Goal: Transaction & Acquisition: Download file/media

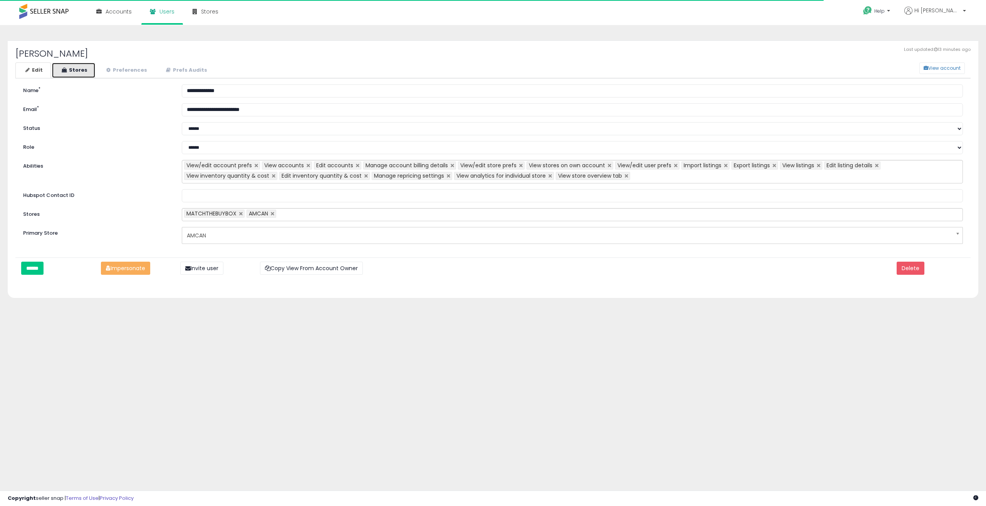
click at [89, 69] on link "Stores" at bounding box center [74, 70] width 44 height 16
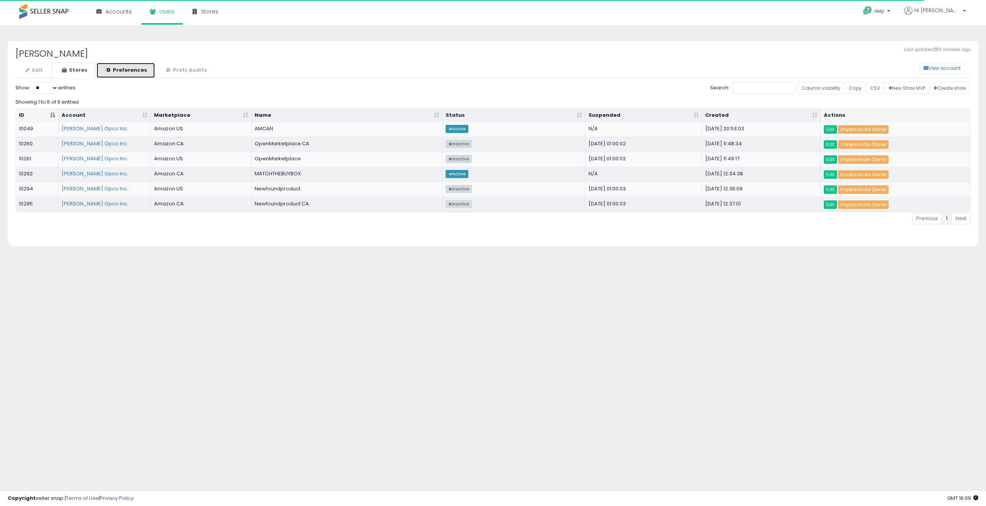
click at [111, 70] on link "Preferences" at bounding box center [125, 70] width 59 height 16
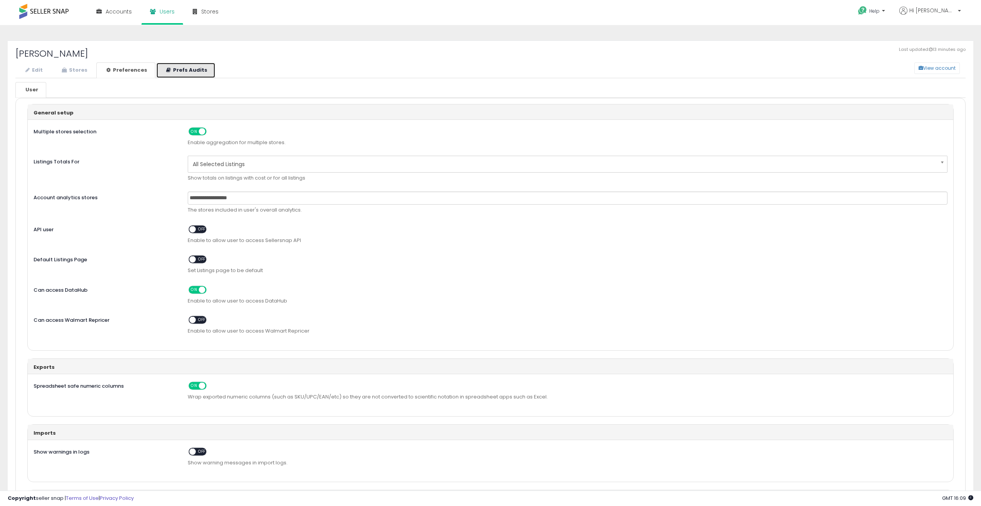
click at [166, 71] on icon at bounding box center [168, 69] width 5 height 5
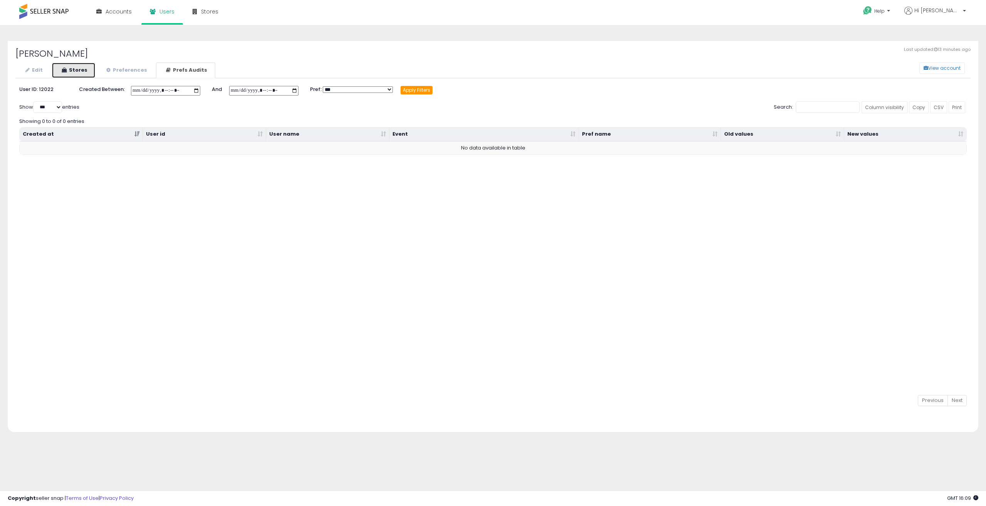
click at [67, 72] on link "Stores" at bounding box center [74, 70] width 44 height 16
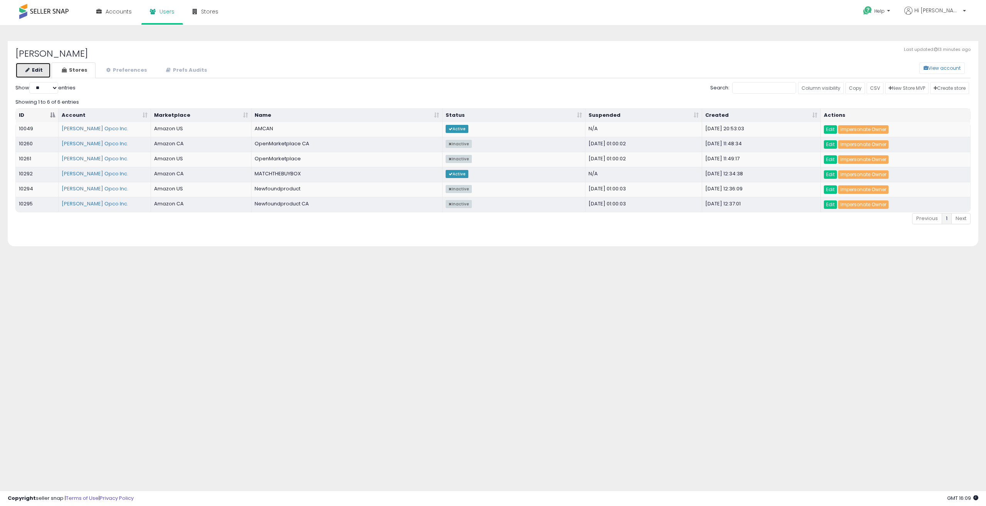
click at [35, 74] on link "Edit" at bounding box center [32, 70] width 35 height 16
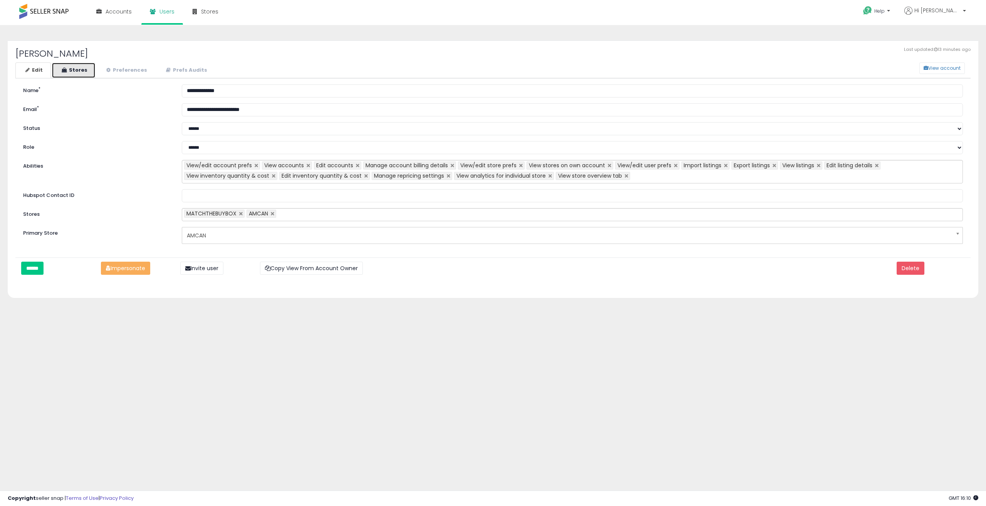
click at [79, 67] on link "Stores" at bounding box center [74, 70] width 44 height 16
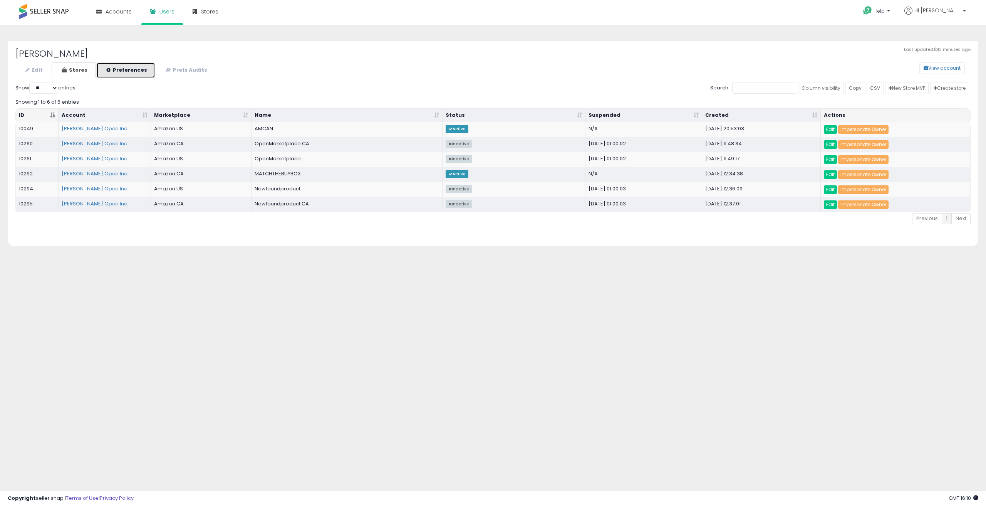
click at [132, 75] on link "Preferences" at bounding box center [125, 70] width 59 height 16
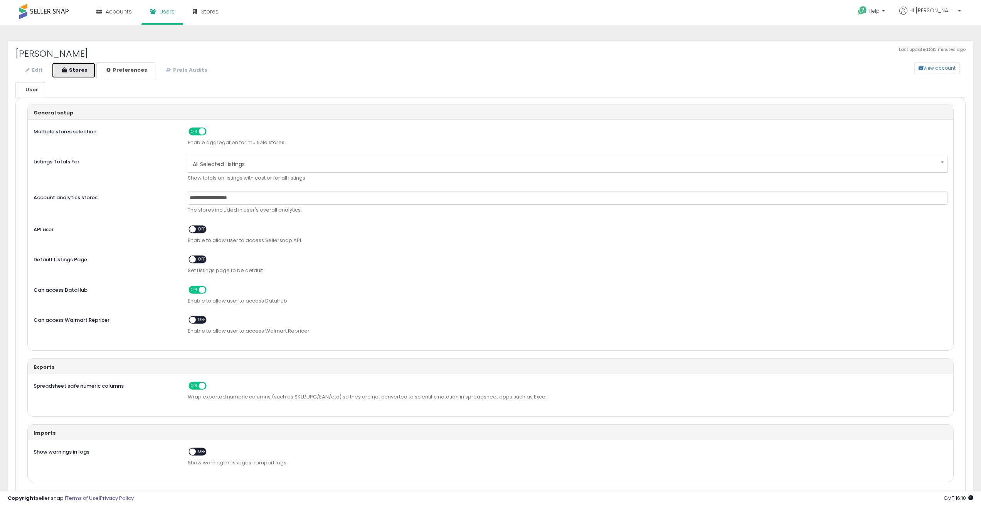
click at [76, 69] on link "Stores" at bounding box center [74, 70] width 44 height 16
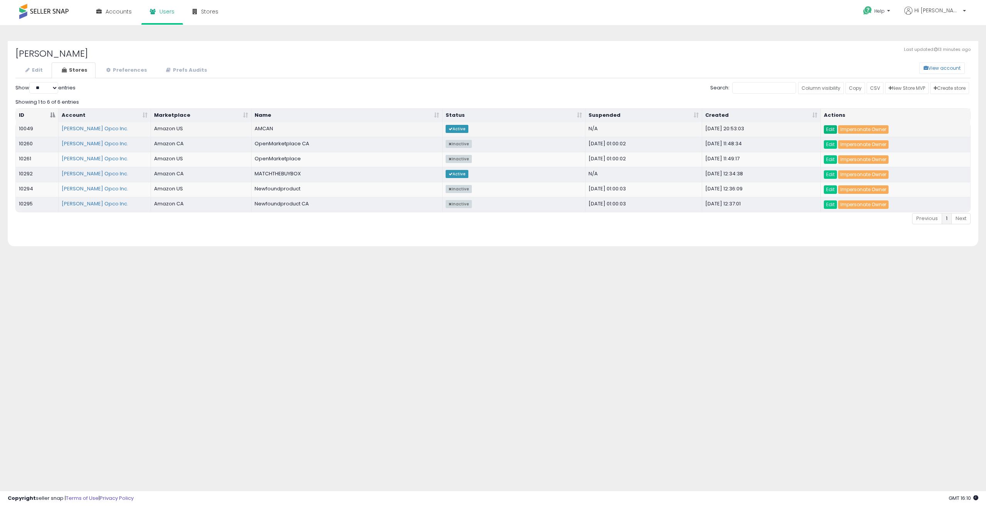
click at [832, 130] on link "Edit" at bounding box center [830, 129] width 13 height 8
click at [829, 175] on link "Edit" at bounding box center [830, 174] width 13 height 8
click at [126, 72] on link "Preferences" at bounding box center [125, 70] width 59 height 16
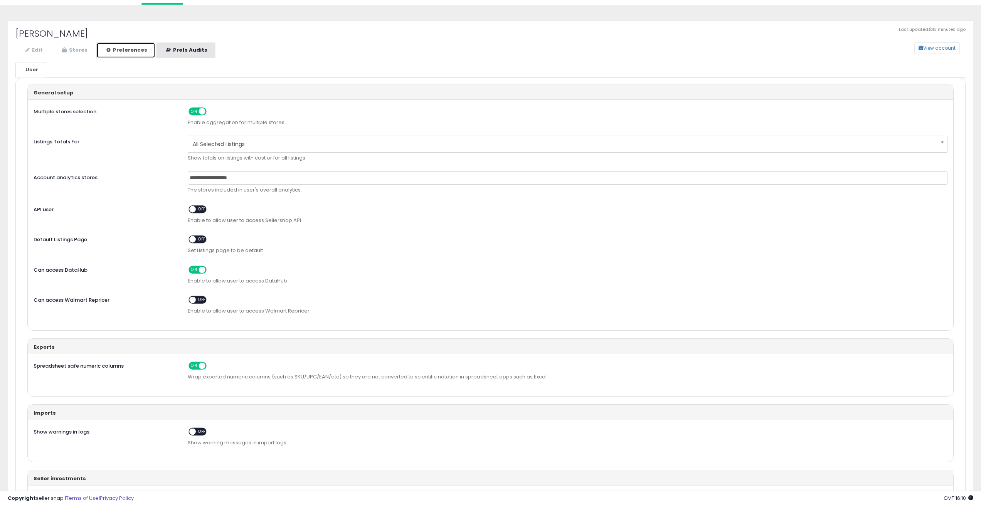
scroll to position [18, 0]
click at [187, 47] on link "Prefs Audits" at bounding box center [185, 53] width 59 height 16
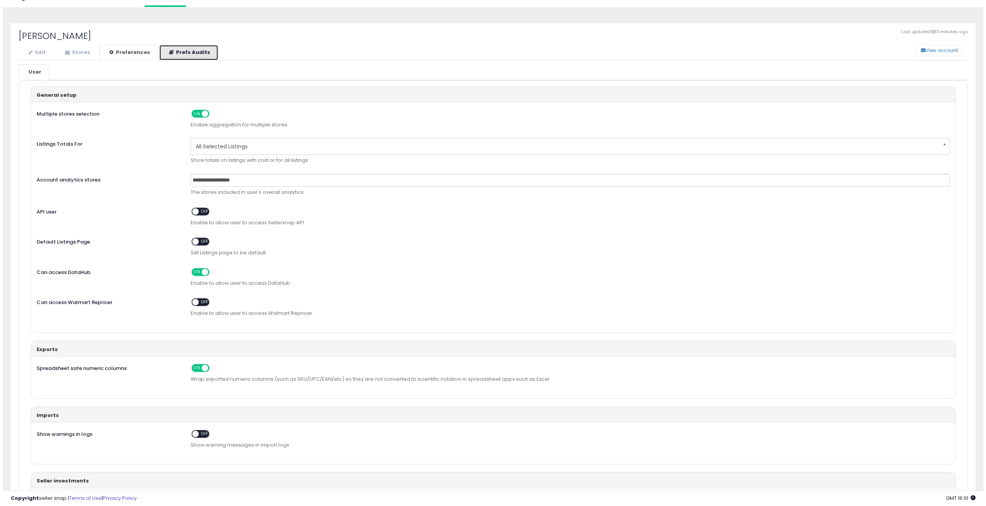
scroll to position [0, 0]
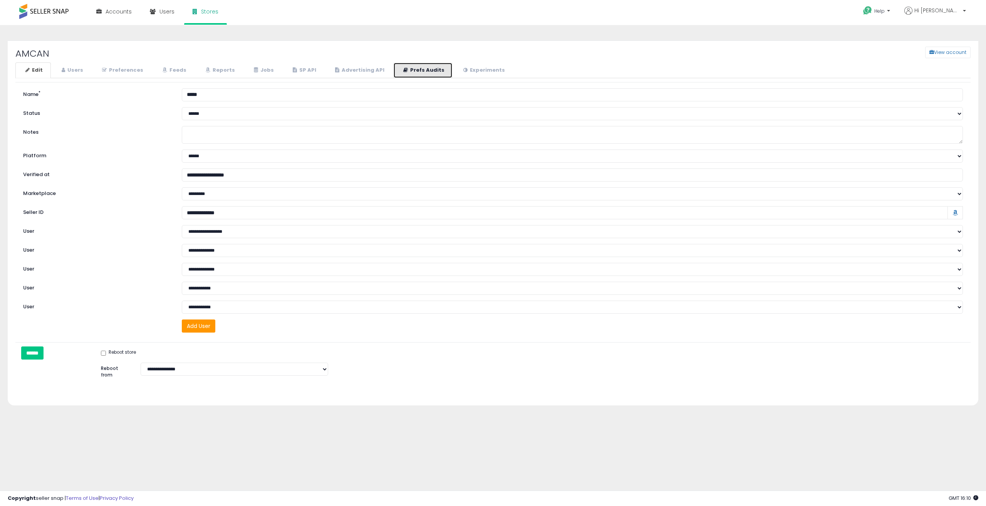
click at [417, 73] on link "Prefs Audits" at bounding box center [422, 70] width 59 height 16
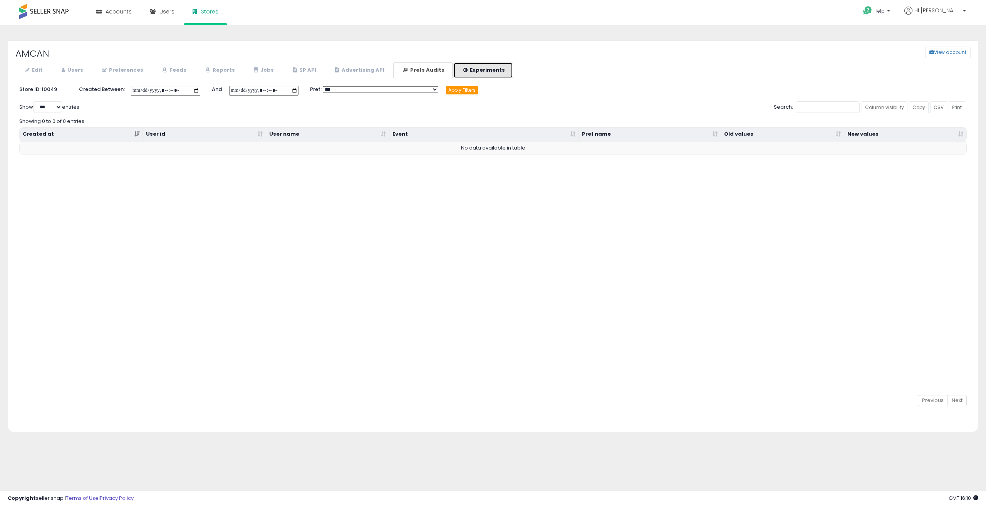
click at [458, 69] on link "Experiments" at bounding box center [484, 70] width 60 height 16
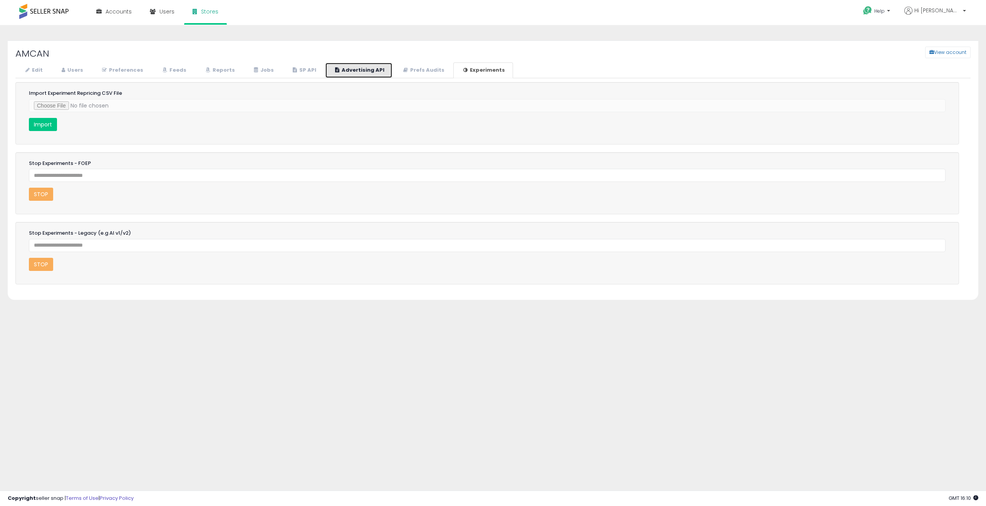
click at [327, 65] on link "Advertising API" at bounding box center [358, 70] width 67 height 16
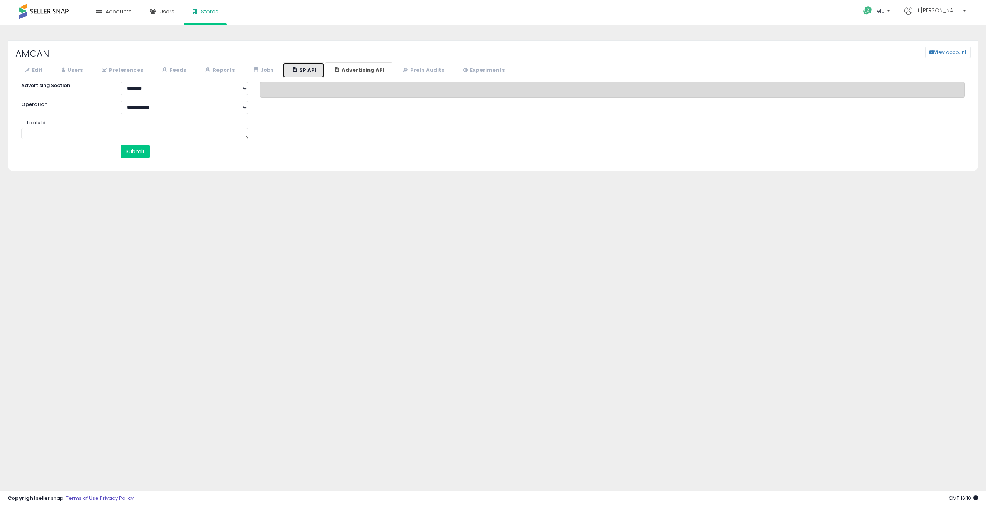
click at [299, 67] on link "SP API" at bounding box center [304, 70] width 42 height 16
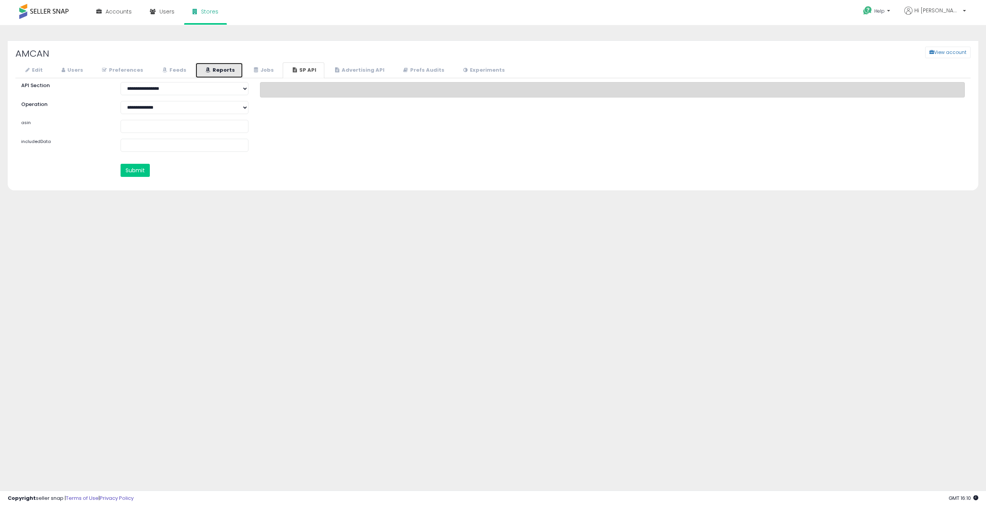
click at [237, 70] on link "Reports" at bounding box center [219, 70] width 48 height 16
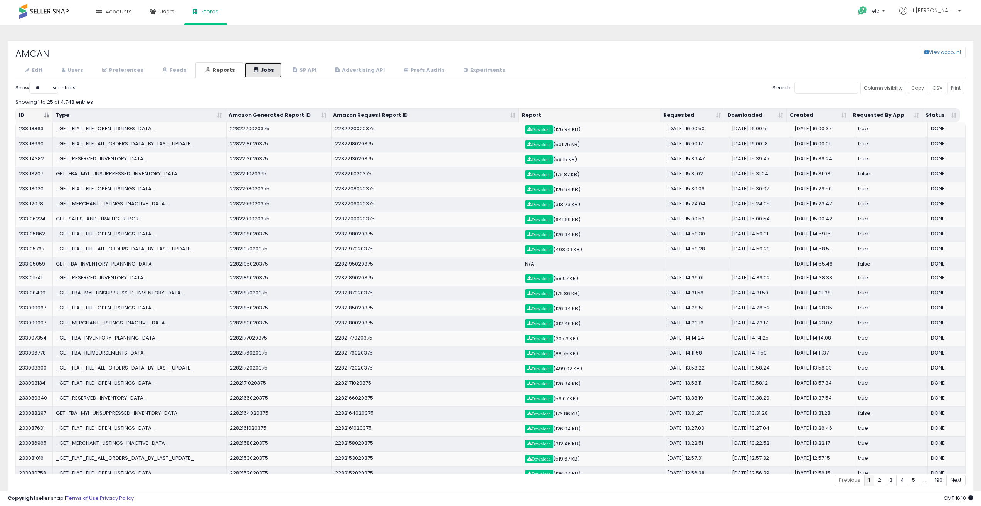
click at [267, 66] on link "Jobs" at bounding box center [263, 70] width 38 height 16
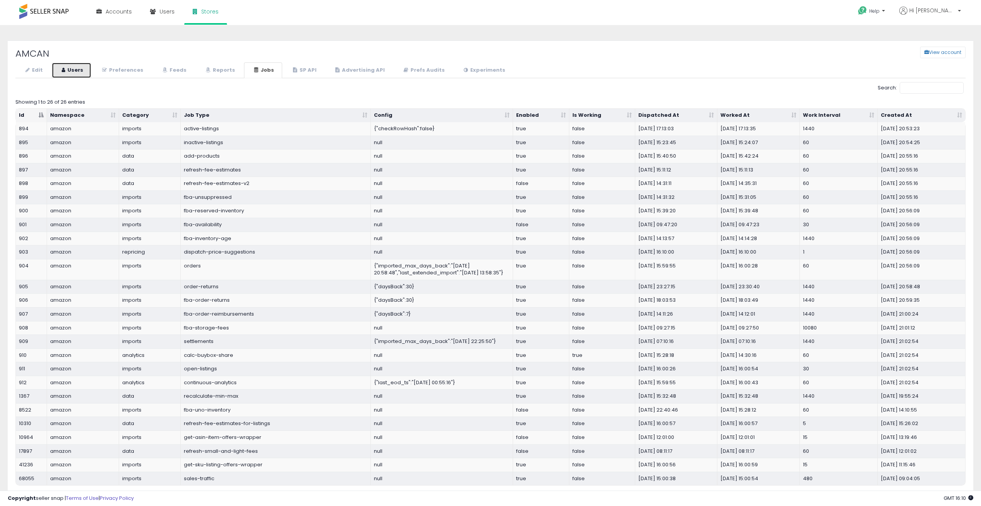
click at [79, 67] on link "Users" at bounding box center [72, 70] width 40 height 16
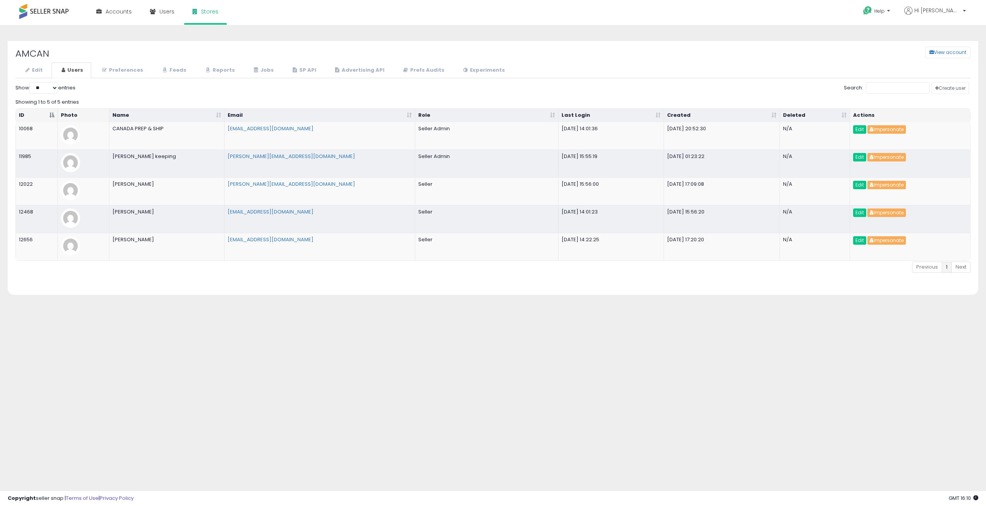
click at [249, 78] on div "Edit Users Preferences Feeds" at bounding box center [493, 174] width 956 height 225
click at [254, 75] on link "Jobs" at bounding box center [263, 70] width 38 height 16
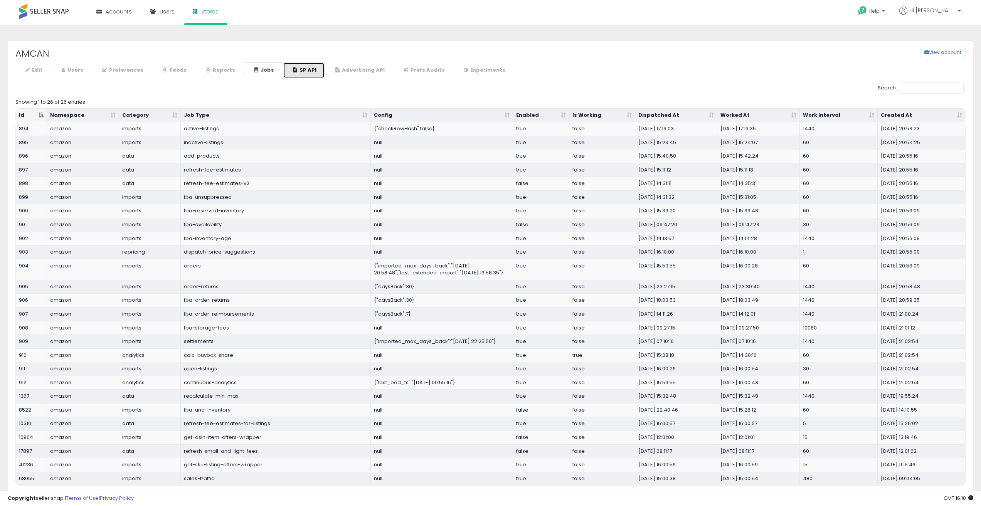
click at [295, 73] on link "SP API" at bounding box center [304, 70] width 42 height 16
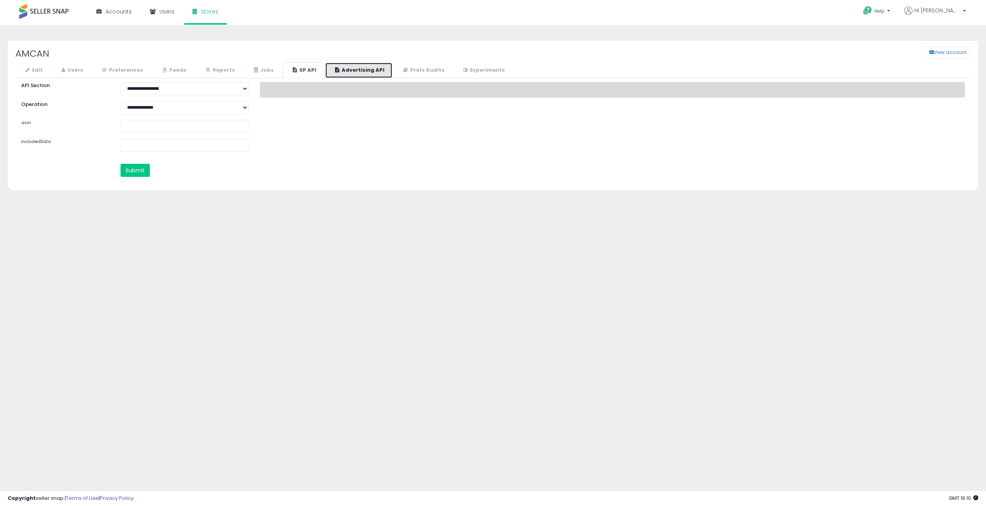
click at [338, 71] on link "Advertising API" at bounding box center [358, 70] width 67 height 16
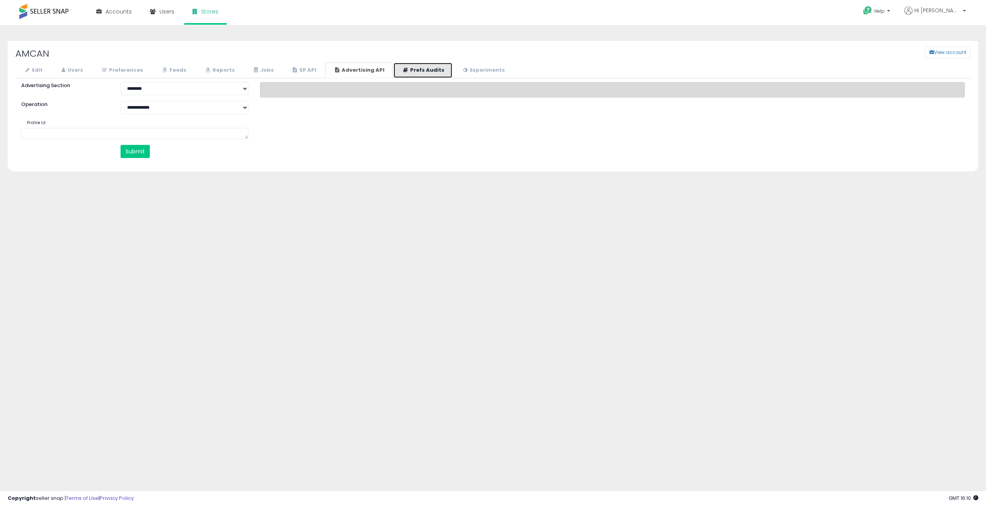
click at [407, 71] on link "Prefs Audits" at bounding box center [422, 70] width 59 height 16
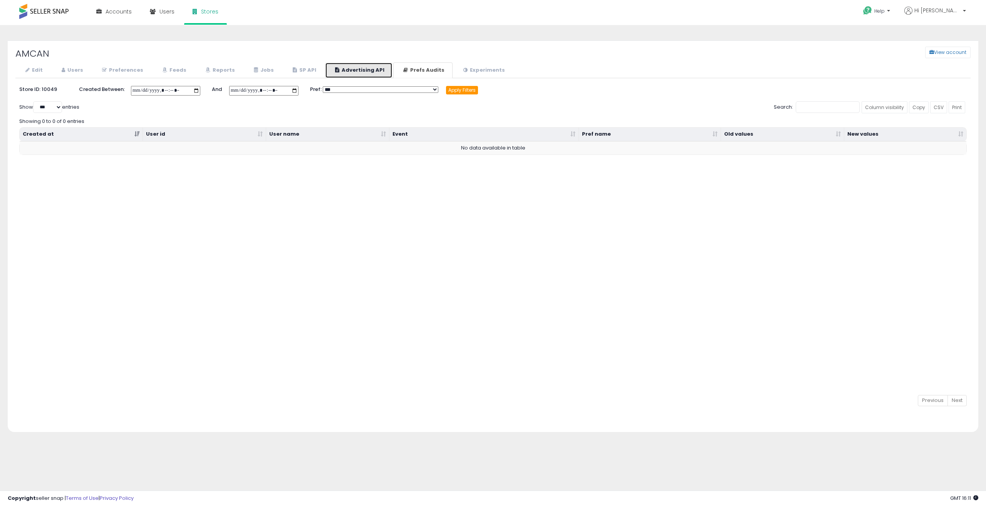
click at [341, 76] on link "Advertising API" at bounding box center [358, 70] width 67 height 16
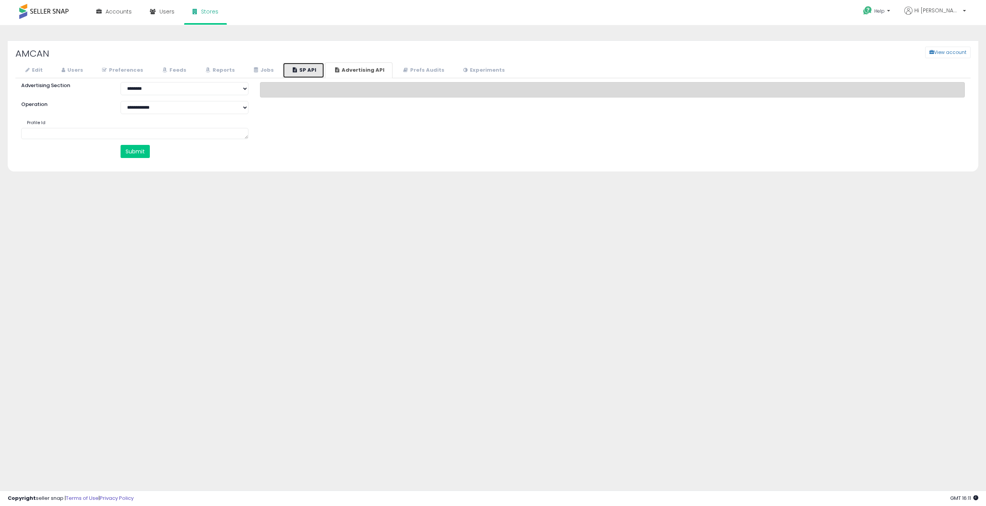
click at [295, 69] on link "SP API" at bounding box center [304, 70] width 42 height 16
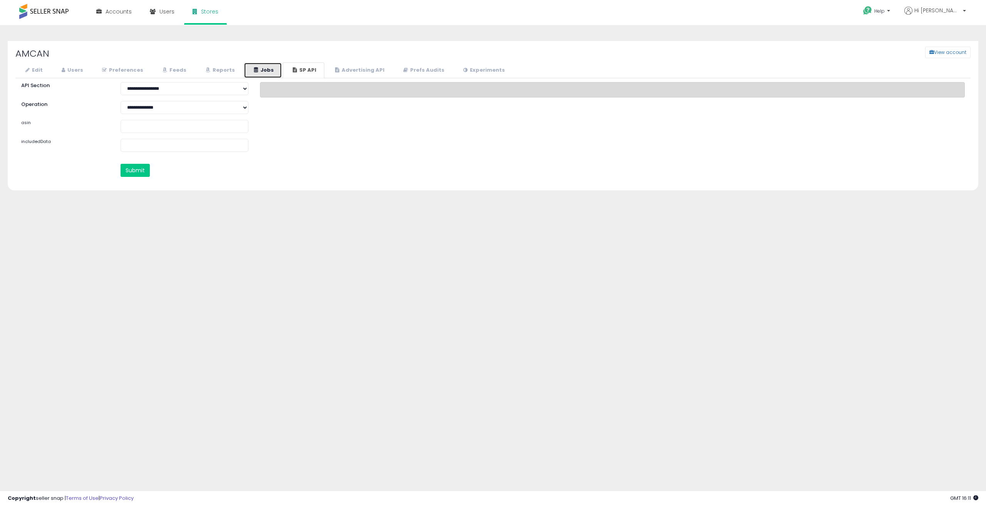
click at [259, 69] on link "Jobs" at bounding box center [263, 70] width 38 height 16
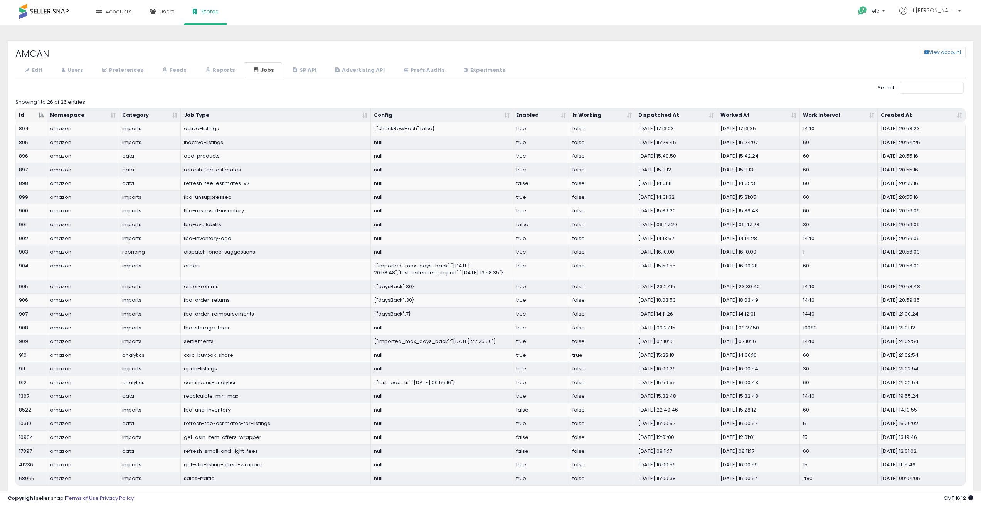
click at [276, 71] on li "Jobs" at bounding box center [263, 70] width 39 height 16
click at [291, 67] on link "SP API" at bounding box center [304, 70] width 42 height 16
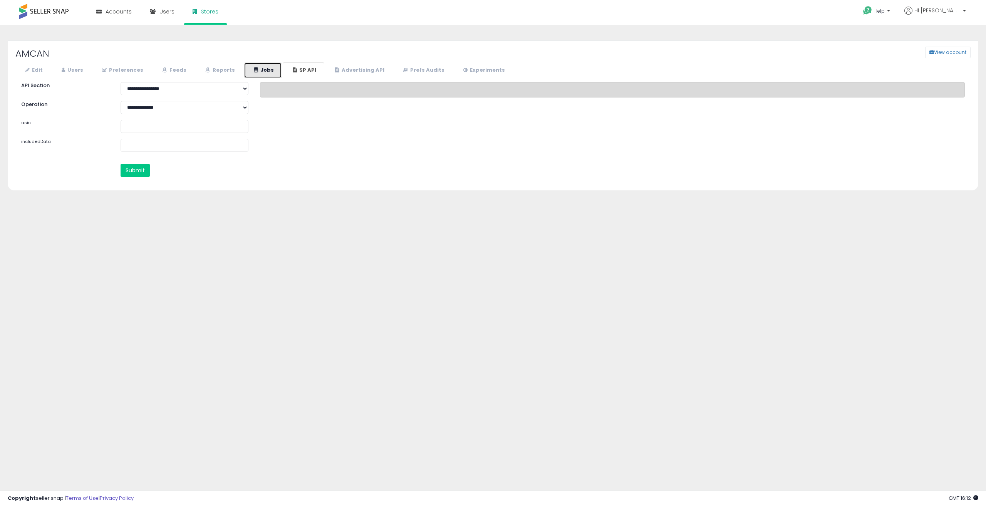
click at [244, 70] on link "Jobs" at bounding box center [263, 70] width 38 height 16
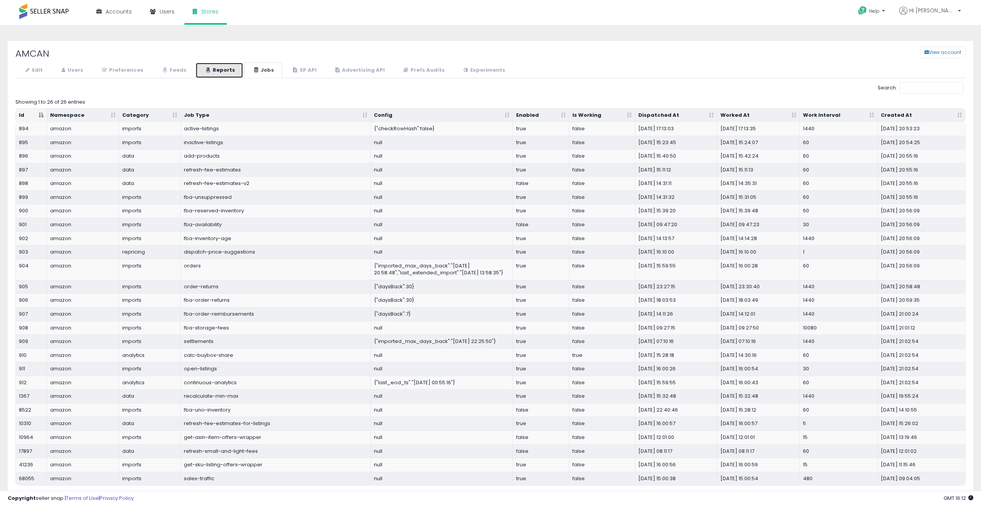
click at [207, 71] on icon at bounding box center [207, 69] width 5 height 5
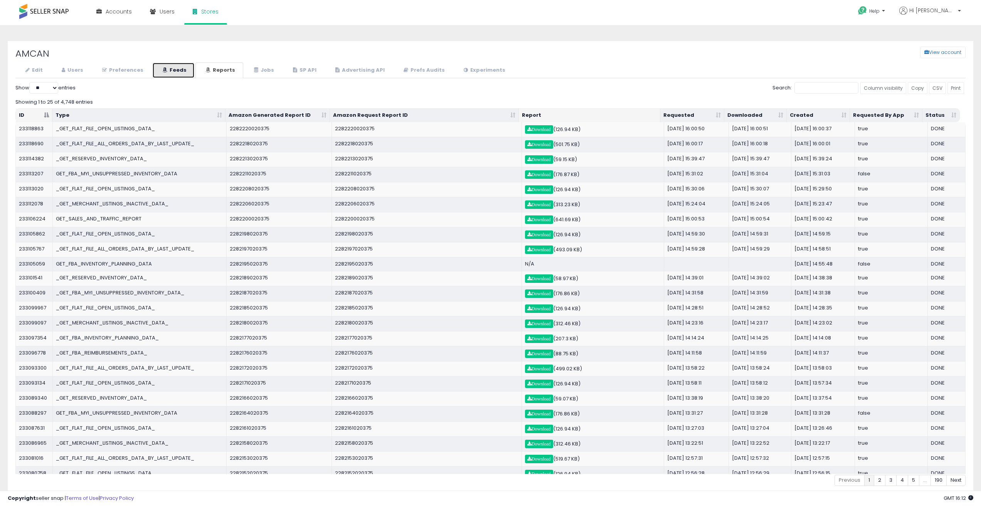
click at [168, 71] on link "Feeds" at bounding box center [173, 70] width 42 height 16
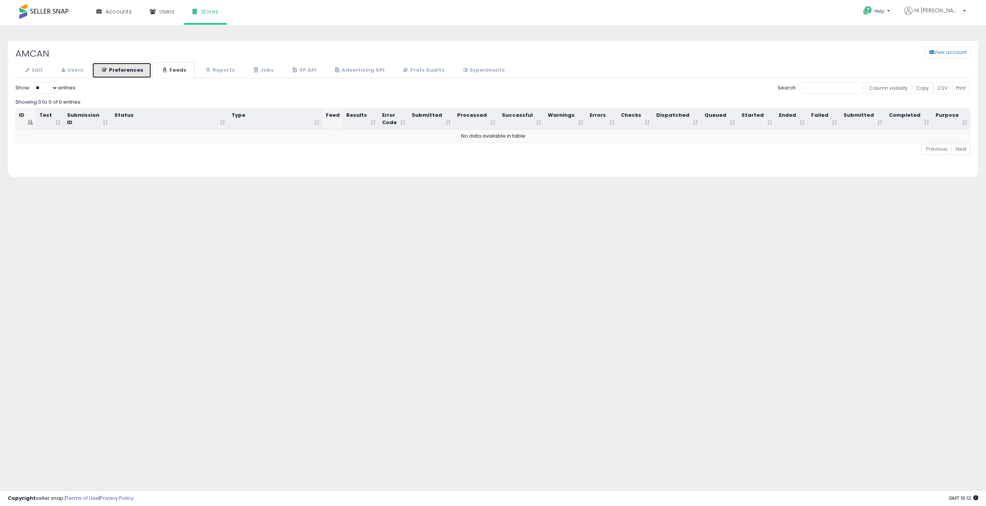
click at [126, 71] on link "Preferences" at bounding box center [121, 70] width 59 height 16
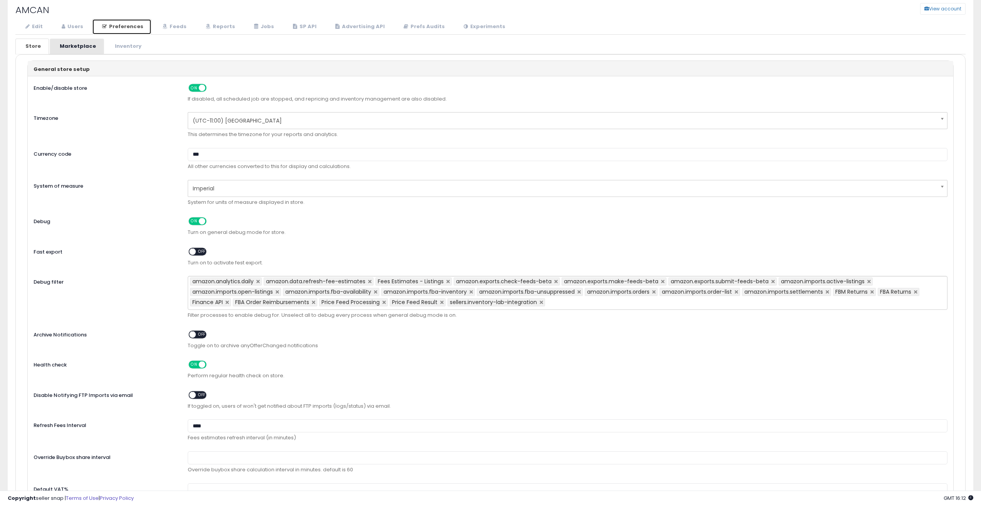
scroll to position [26, 0]
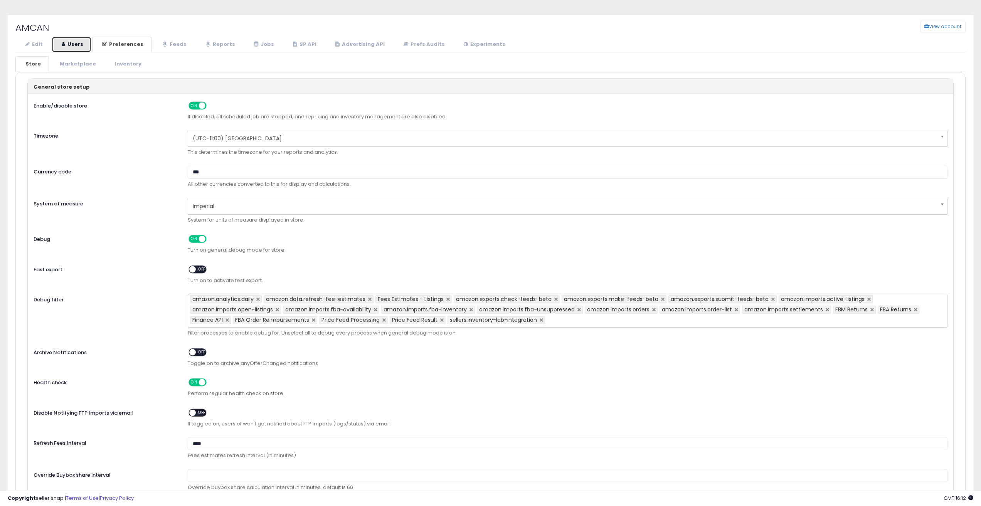
click at [69, 50] on link "Users" at bounding box center [72, 45] width 40 height 16
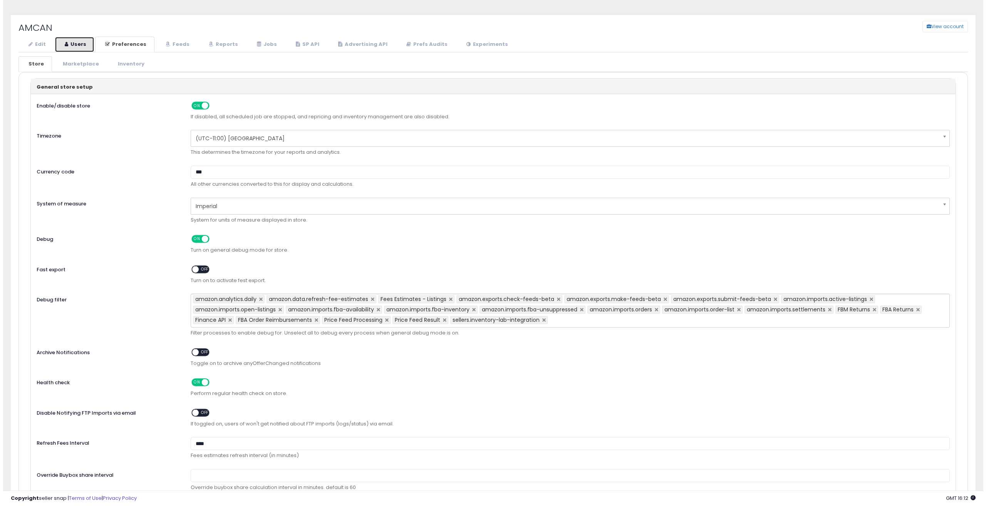
scroll to position [0, 0]
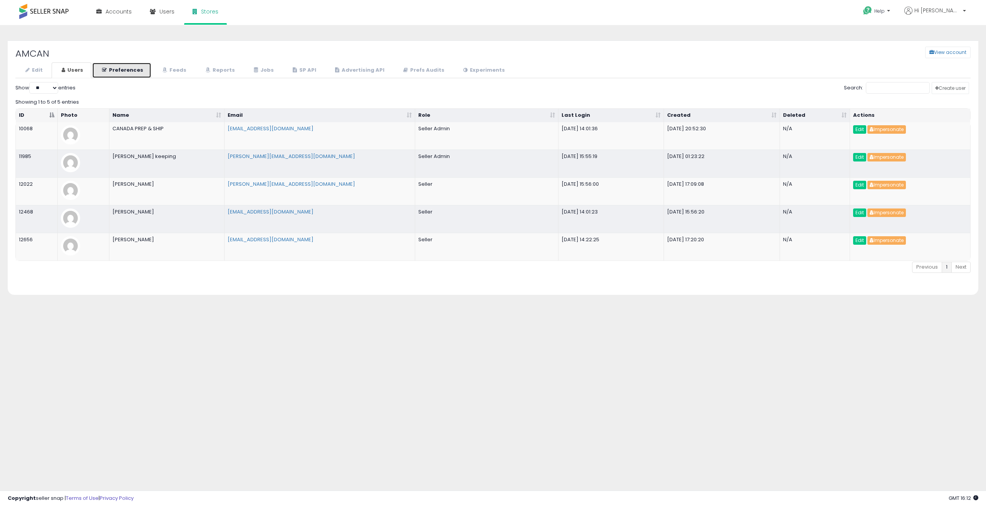
click at [109, 63] on link "Preferences" at bounding box center [121, 70] width 59 height 16
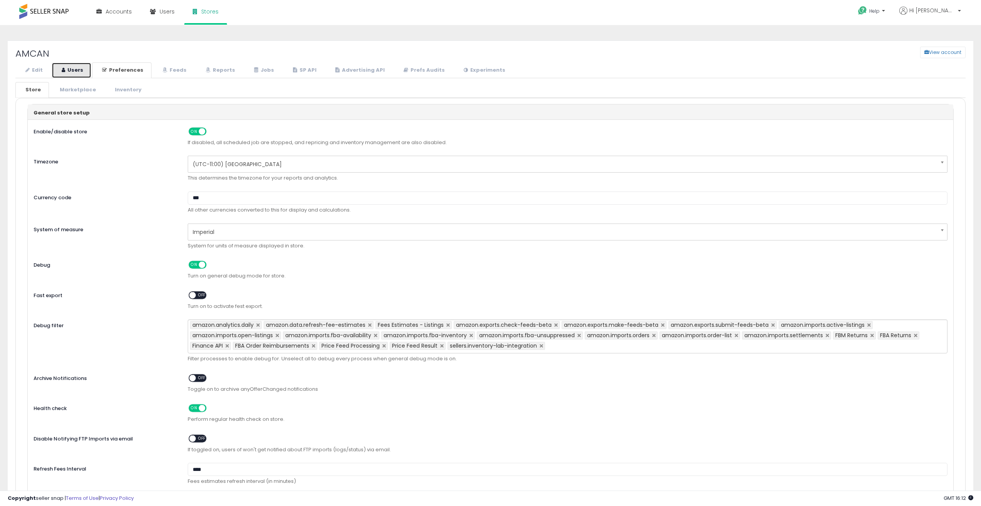
click at [69, 67] on link "Users" at bounding box center [72, 70] width 40 height 16
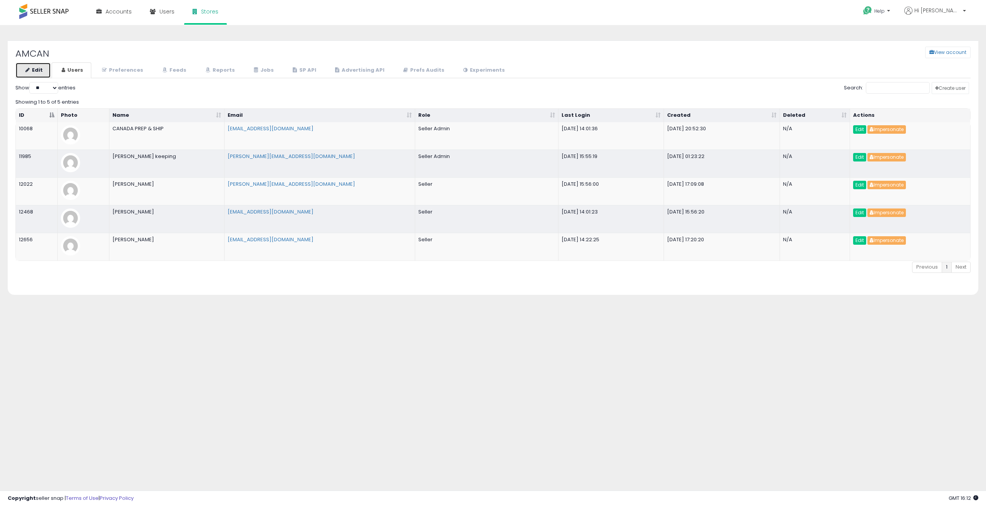
click at [38, 69] on link "Edit" at bounding box center [32, 70] width 35 height 16
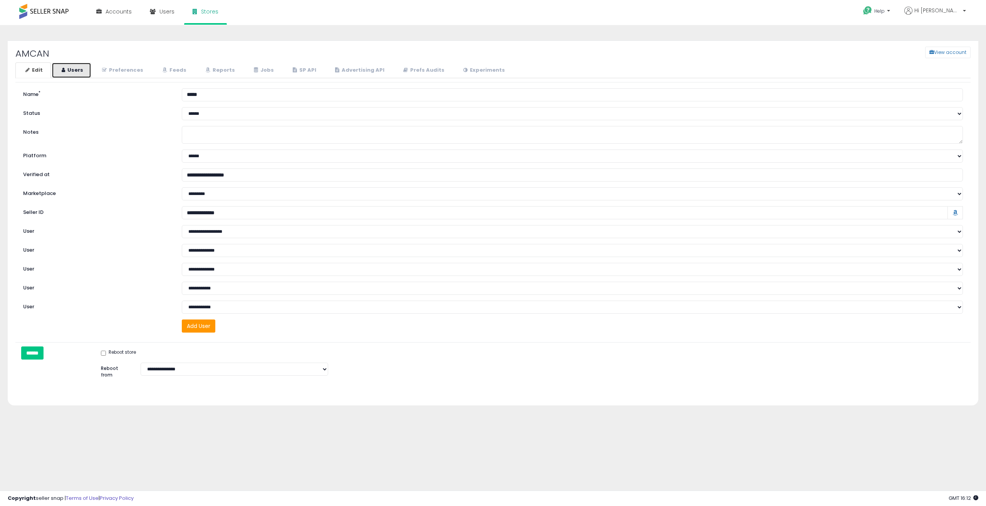
click at [77, 68] on link "Users" at bounding box center [72, 70] width 40 height 16
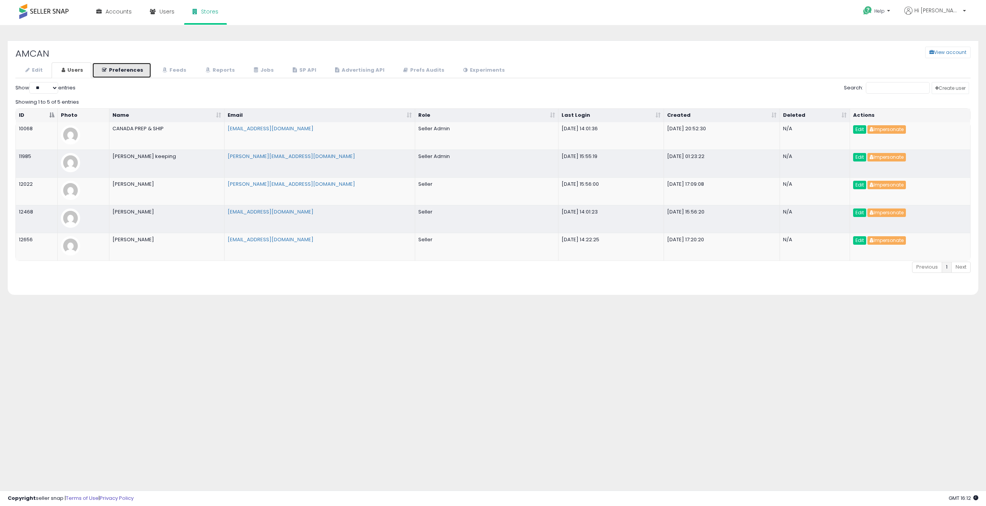
click at [130, 69] on link "Preferences" at bounding box center [121, 70] width 59 height 16
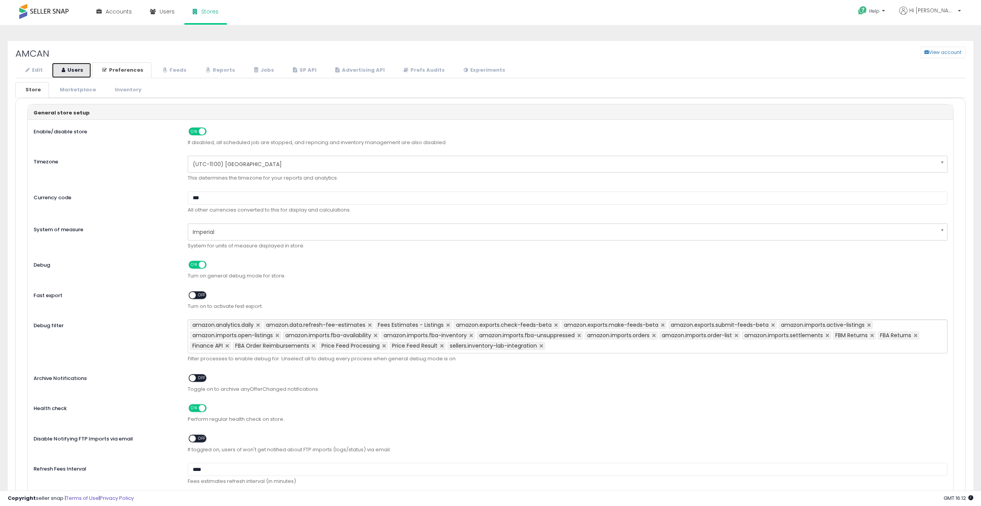
click at [79, 71] on link "Users" at bounding box center [72, 70] width 40 height 16
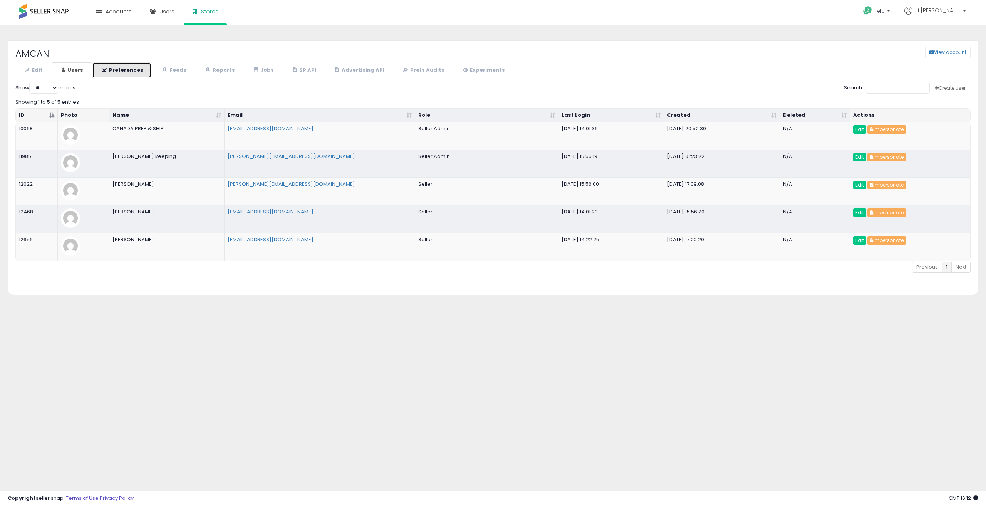
click at [115, 68] on link "Preferences" at bounding box center [121, 70] width 59 height 16
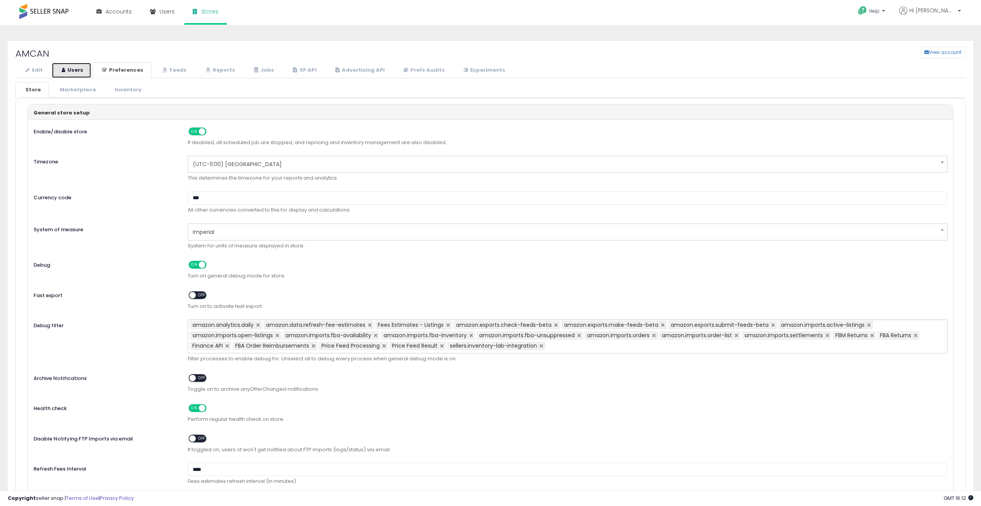
click at [69, 71] on link "Users" at bounding box center [72, 70] width 40 height 16
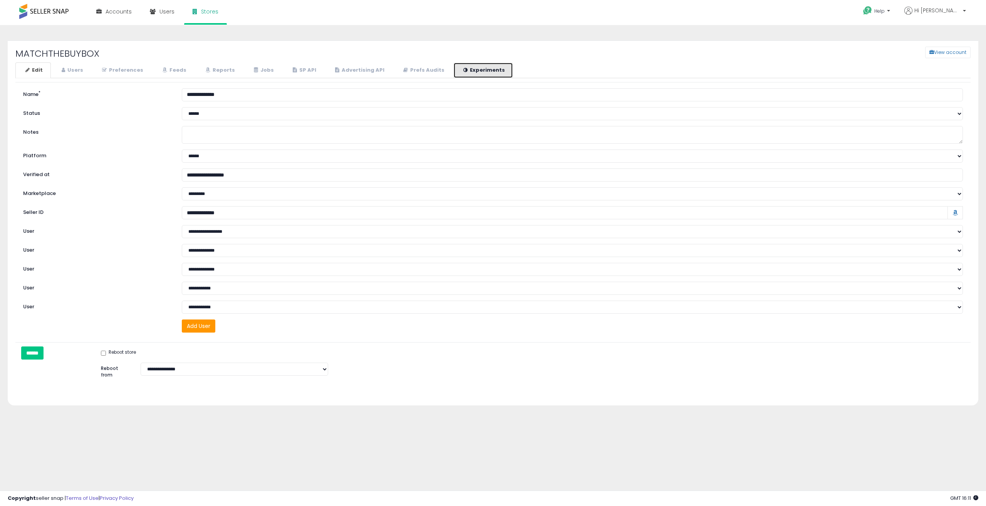
click at [454, 73] on link "Experiments" at bounding box center [484, 70] width 60 height 16
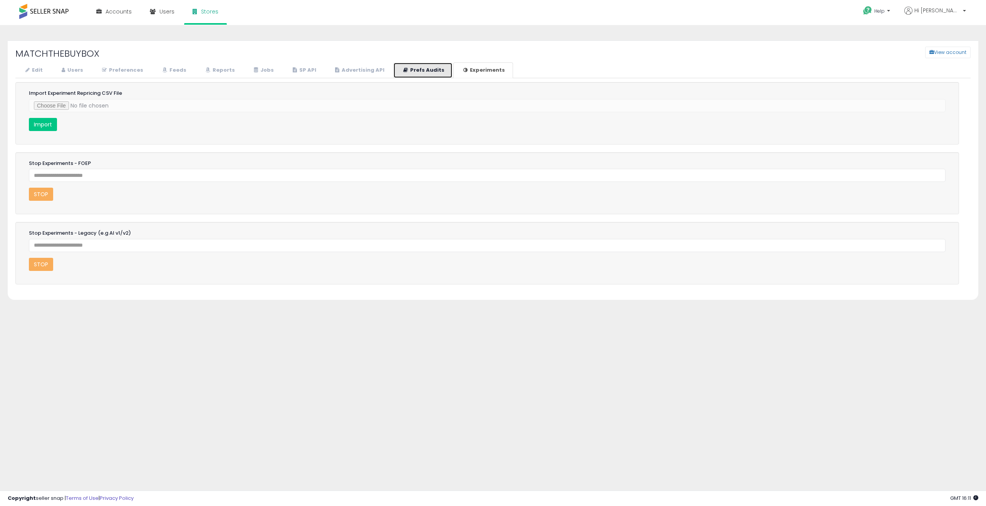
click at [406, 72] on link "Prefs Audits" at bounding box center [422, 70] width 59 height 16
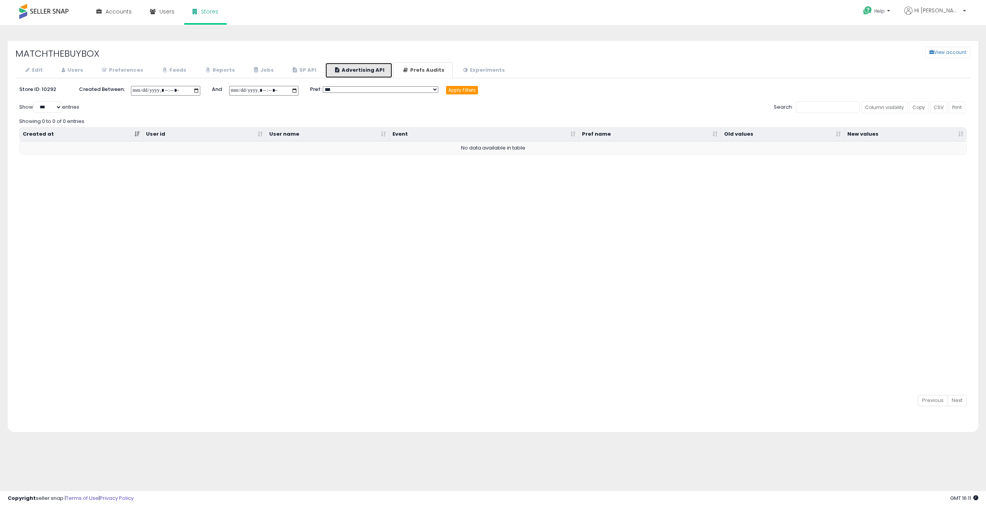
click at [357, 75] on link "Advertising API" at bounding box center [358, 70] width 67 height 16
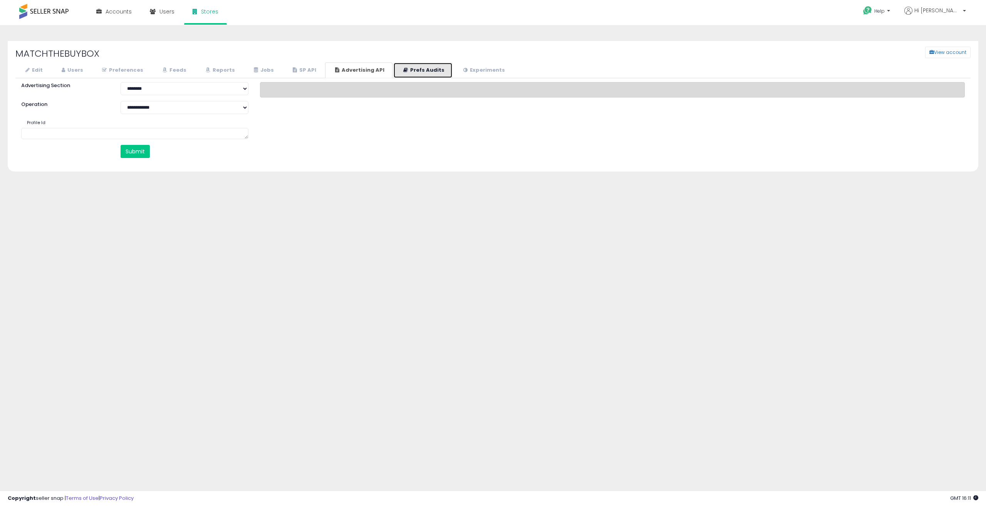
click at [410, 69] on link "Prefs Audits" at bounding box center [422, 70] width 59 height 16
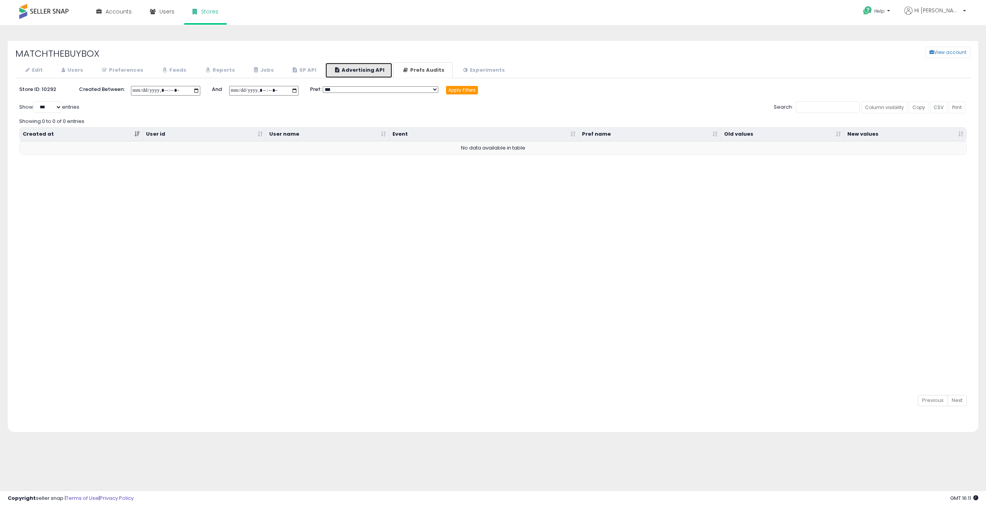
click at [360, 67] on link "Advertising API" at bounding box center [358, 70] width 67 height 16
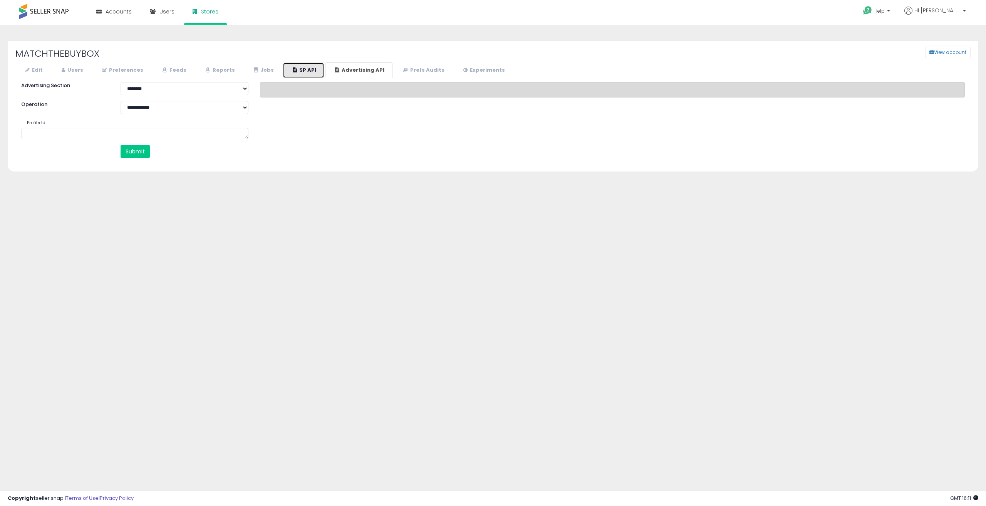
click at [299, 71] on link "SP API" at bounding box center [304, 70] width 42 height 16
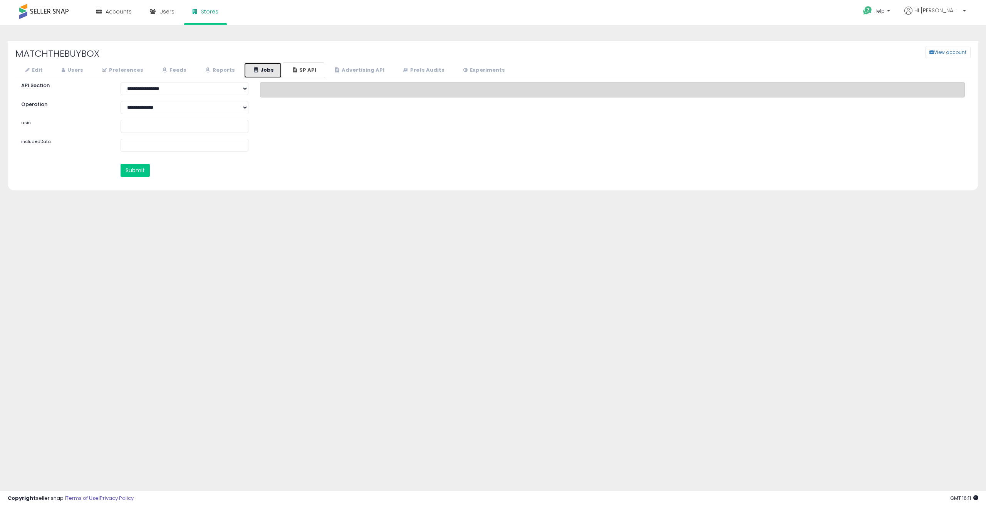
click at [246, 69] on link "Jobs" at bounding box center [263, 70] width 38 height 16
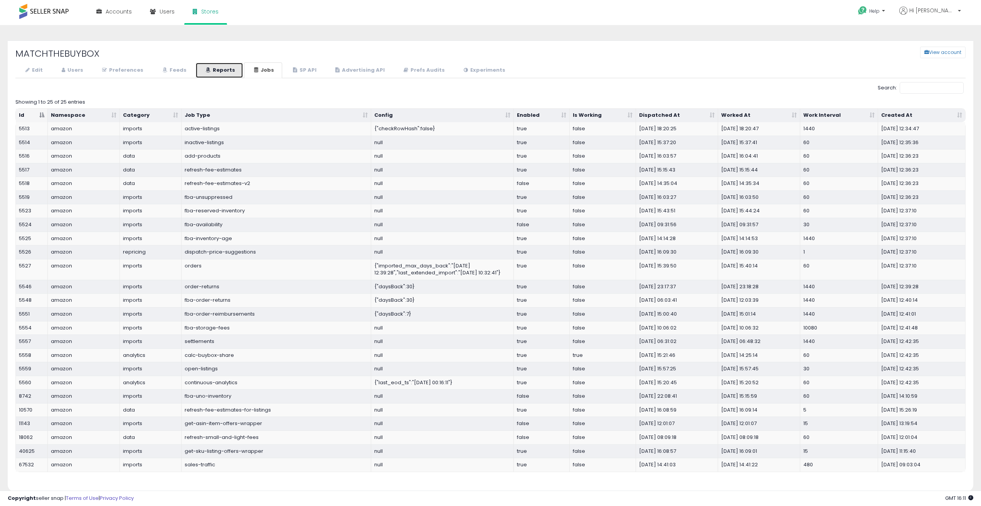
click at [208, 67] on link "Reports" at bounding box center [219, 70] width 48 height 16
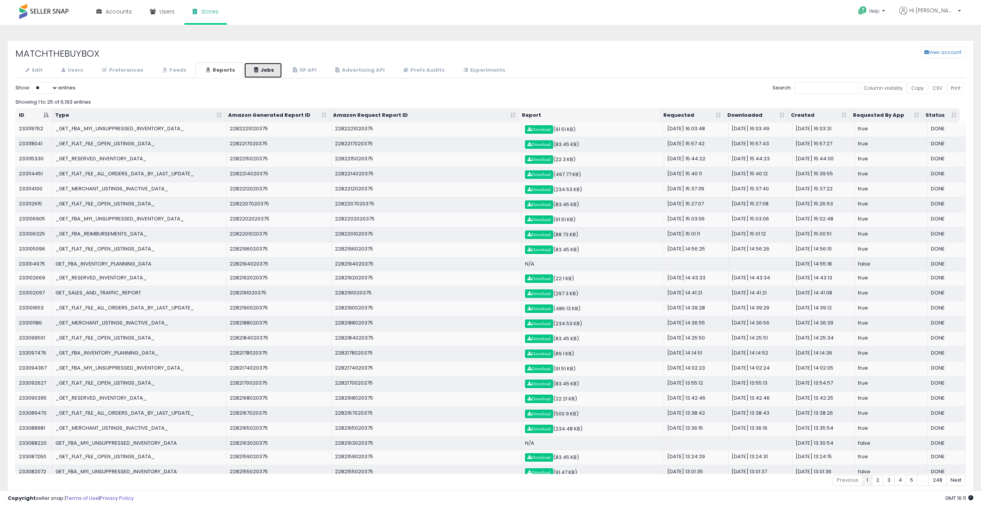
click at [246, 69] on link "Jobs" at bounding box center [263, 70] width 38 height 16
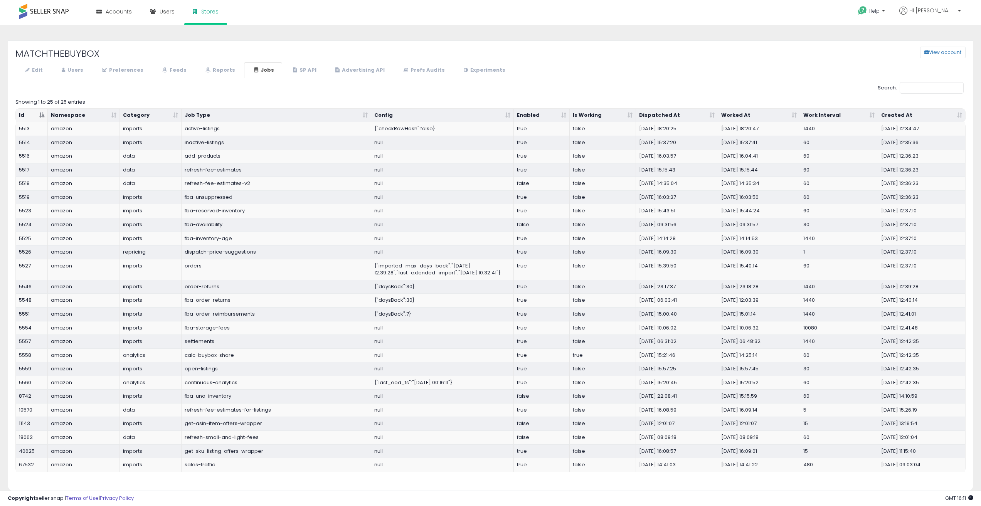
click at [221, 81] on div "Edit Users Preferences Feeds" at bounding box center [490, 272] width 950 height 421
click at [223, 72] on link "Reports" at bounding box center [219, 70] width 48 height 16
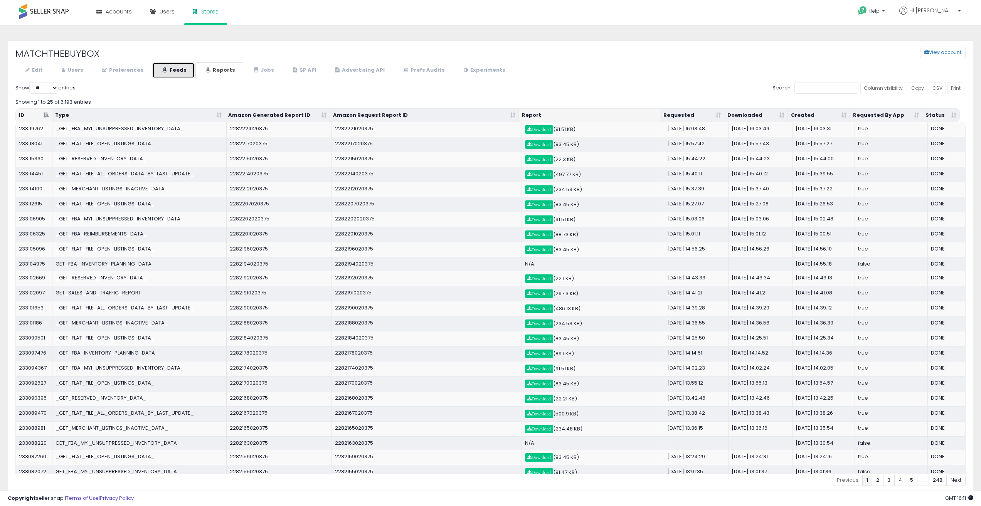
click at [171, 69] on link "Feeds" at bounding box center [173, 70] width 42 height 16
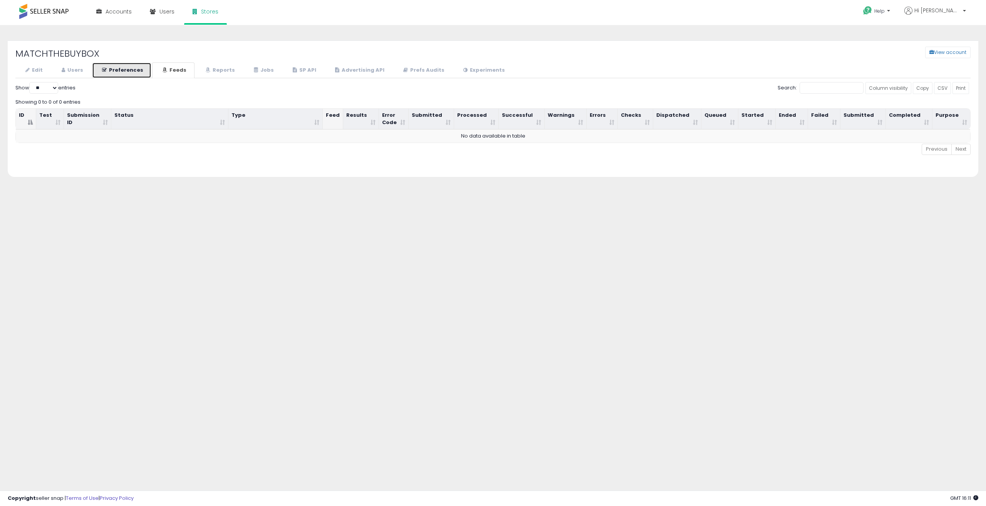
click at [134, 72] on link "Preferences" at bounding box center [121, 70] width 59 height 16
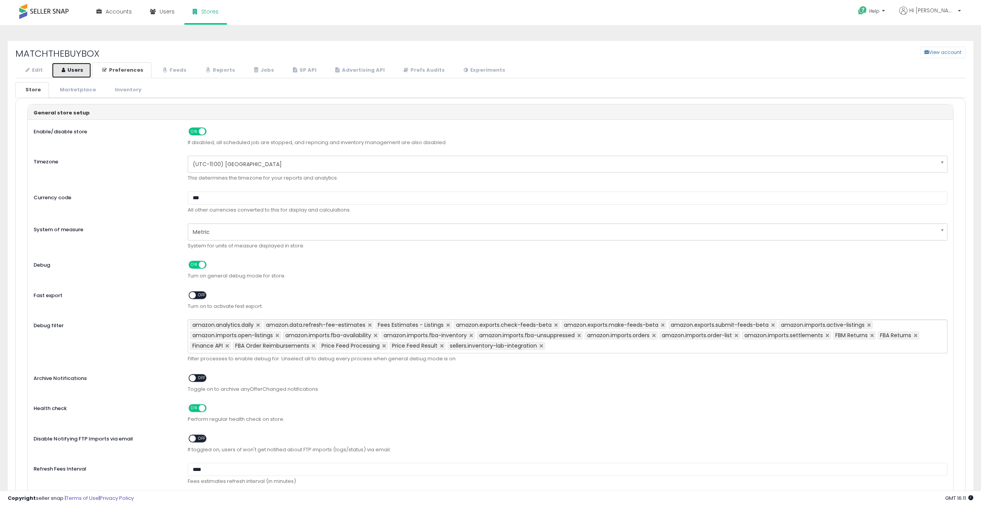
click at [77, 73] on link "Users" at bounding box center [72, 70] width 40 height 16
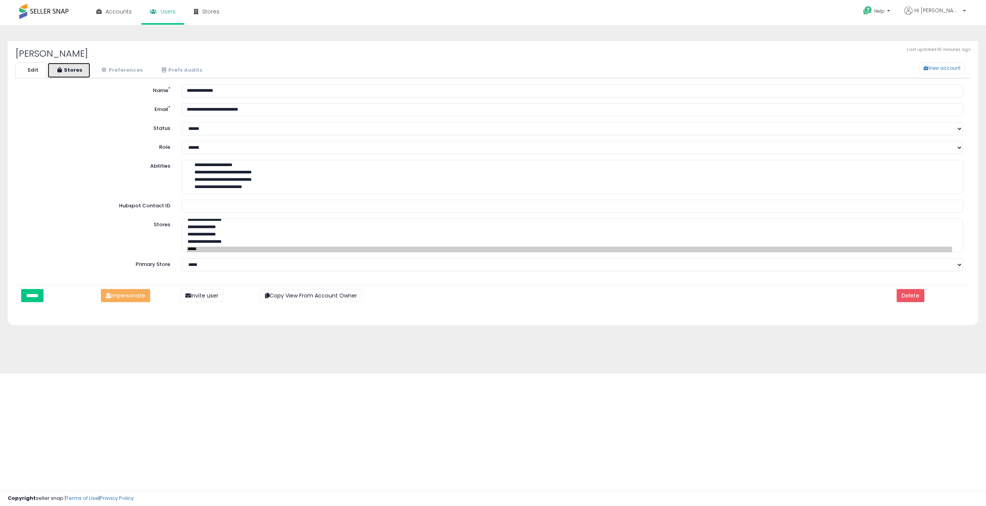
click at [68, 72] on link "Stores" at bounding box center [68, 70] width 43 height 16
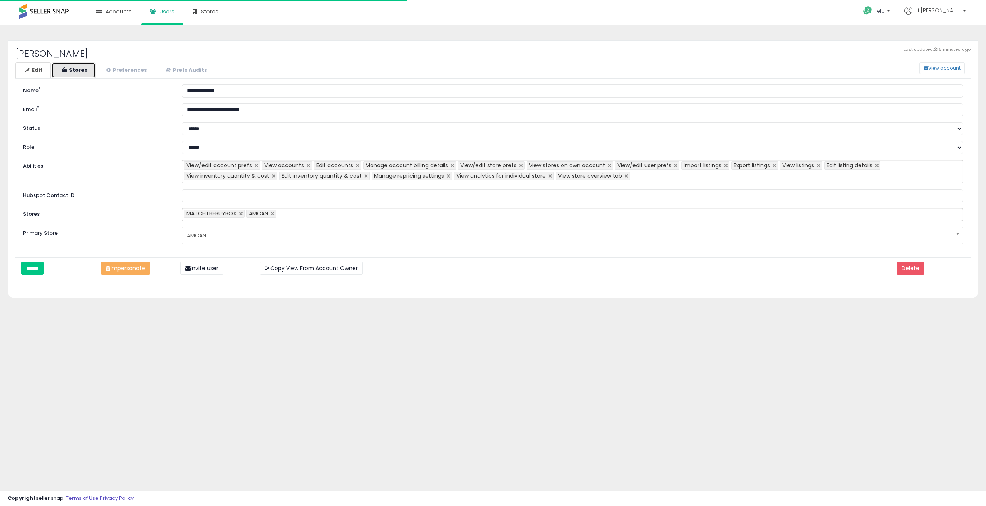
click at [77, 71] on link "Stores" at bounding box center [74, 70] width 44 height 16
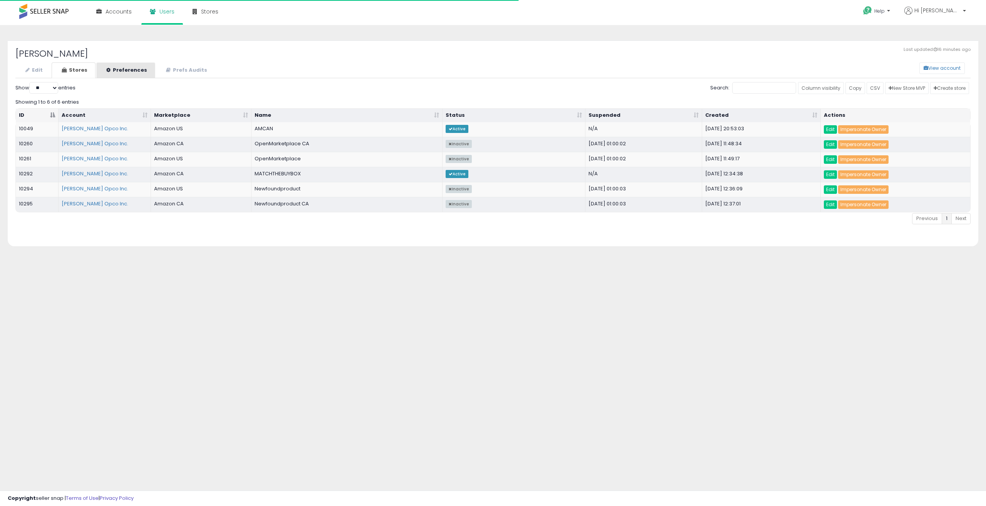
select select "**"
click at [123, 68] on link "Preferences" at bounding box center [125, 70] width 59 height 16
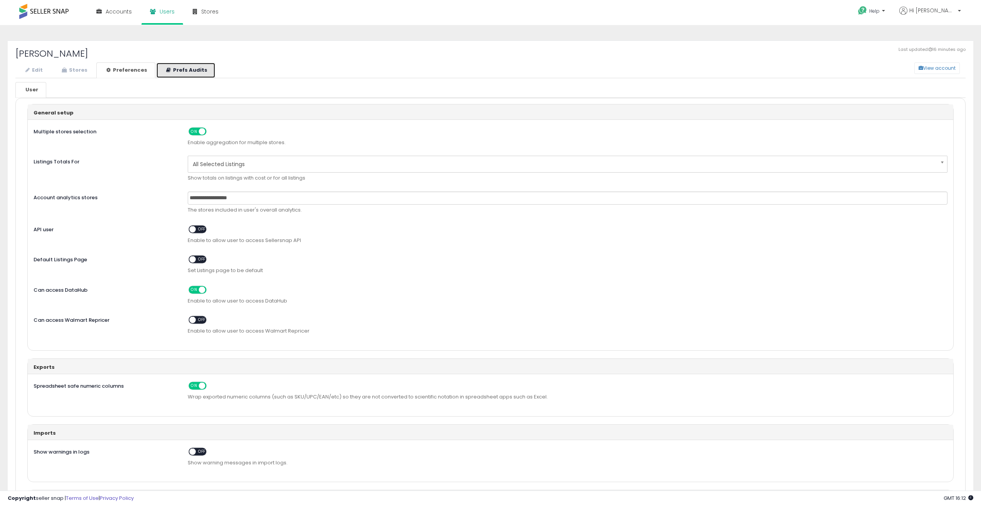
click at [169, 69] on link "Prefs Audits" at bounding box center [185, 70] width 59 height 16
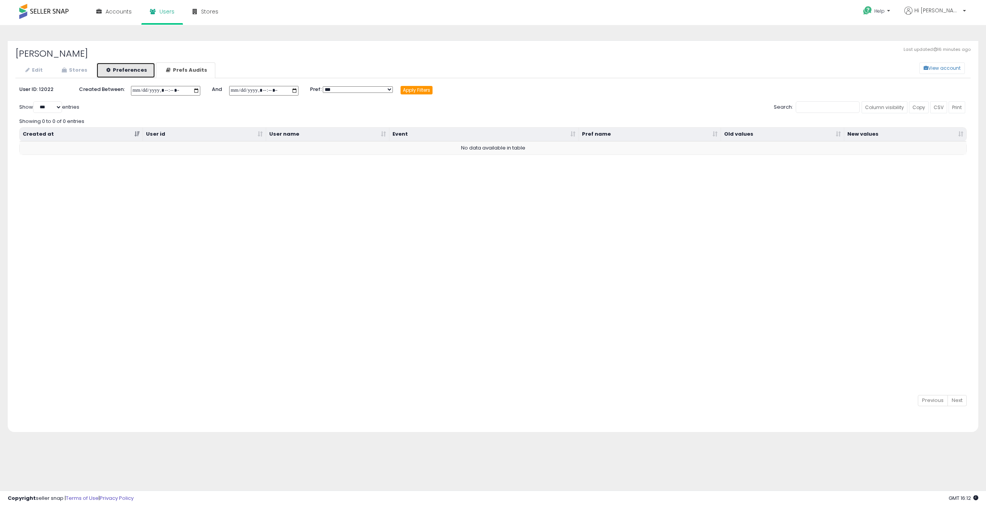
click at [116, 64] on link "Preferences" at bounding box center [125, 70] width 59 height 16
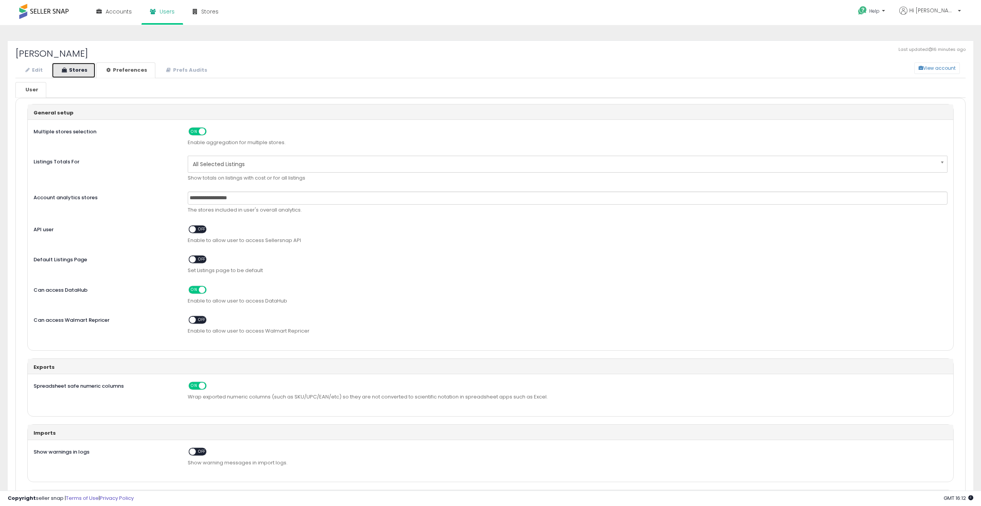
click at [70, 68] on link "Stores" at bounding box center [74, 70] width 44 height 16
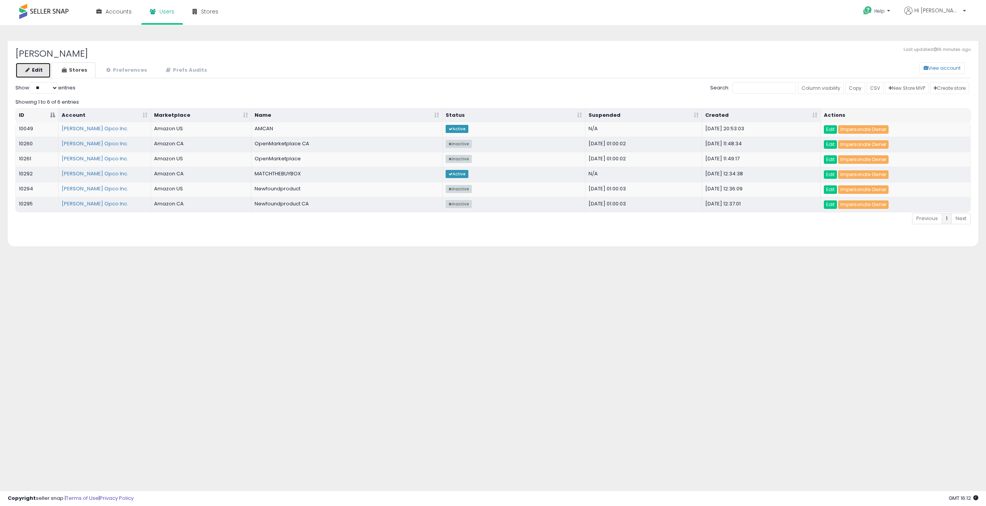
click at [27, 71] on icon at bounding box center [27, 69] width 4 height 5
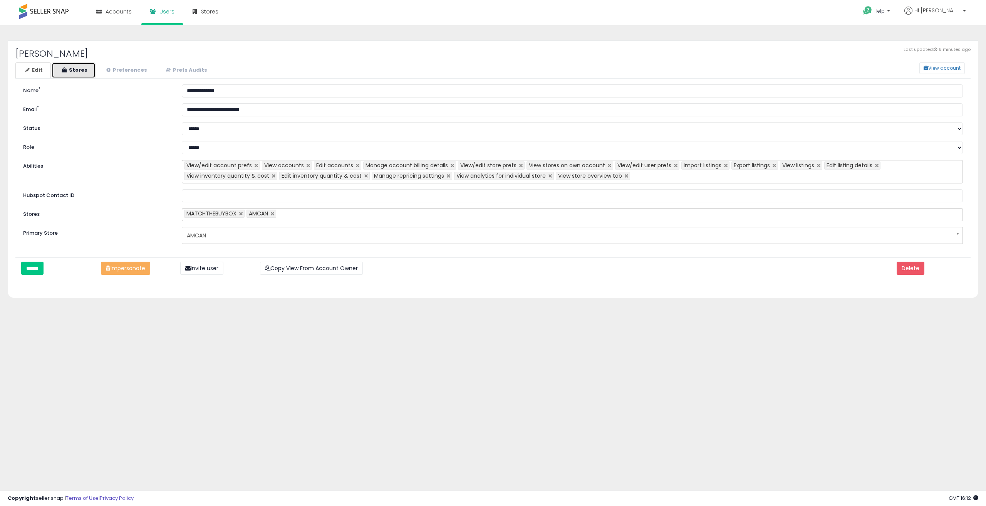
click at [81, 73] on link "Stores" at bounding box center [74, 70] width 44 height 16
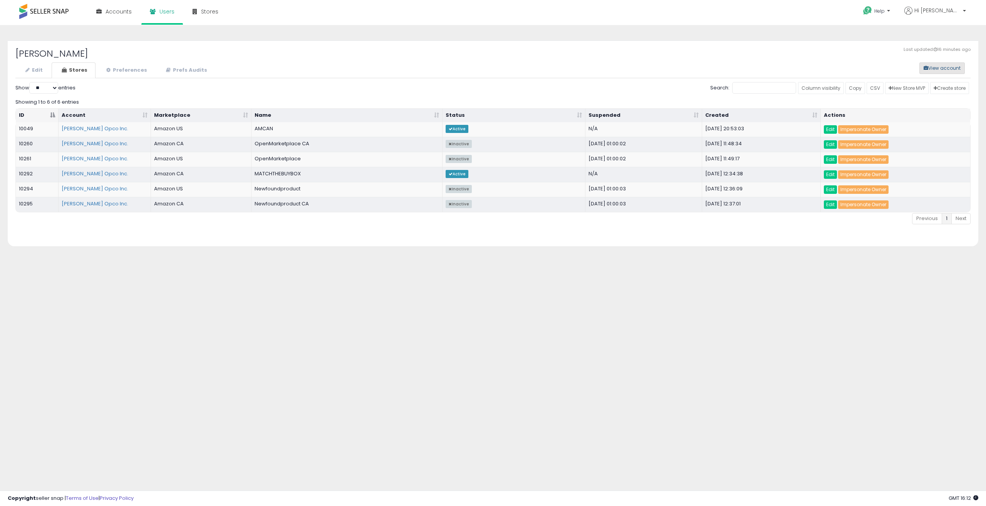
click at [943, 69] on button "View account" at bounding box center [942, 68] width 45 height 12
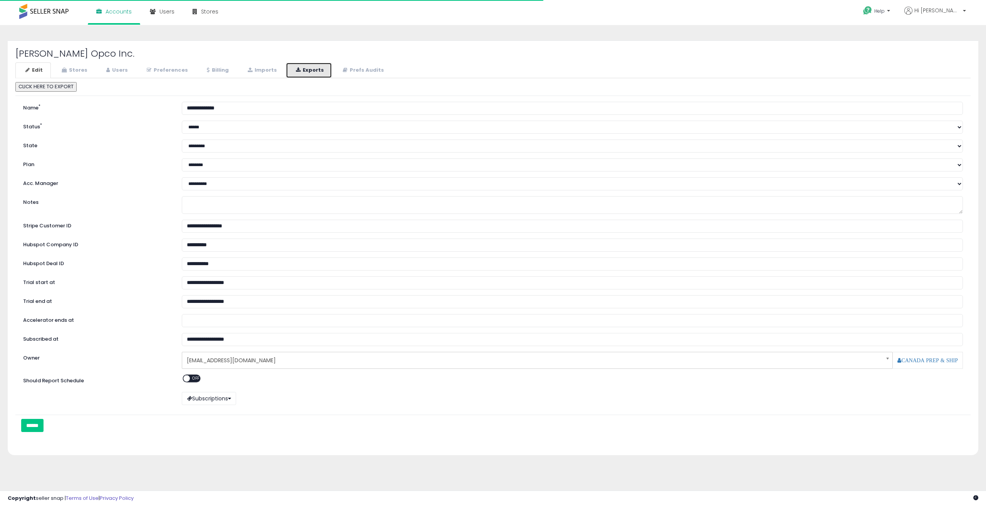
click at [304, 72] on link "Exports" at bounding box center [309, 70] width 46 height 16
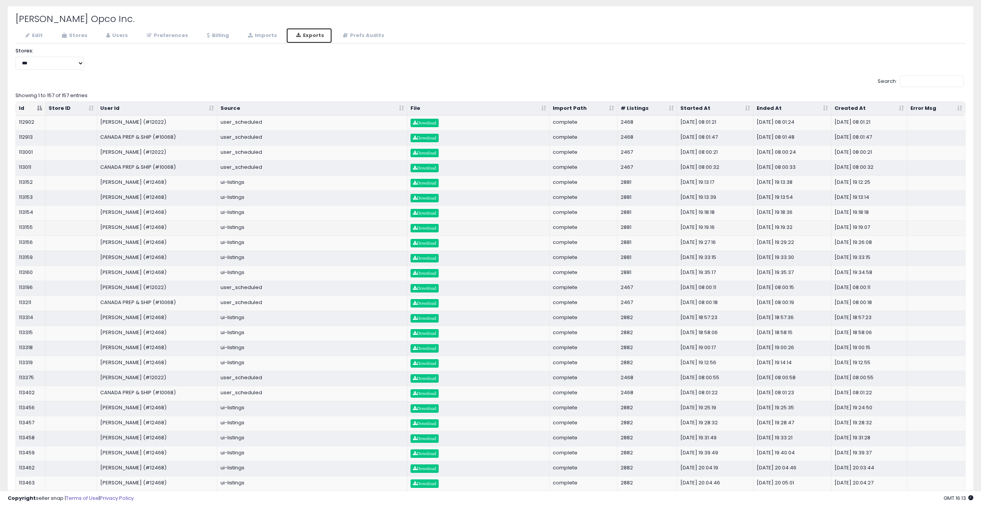
scroll to position [26, 0]
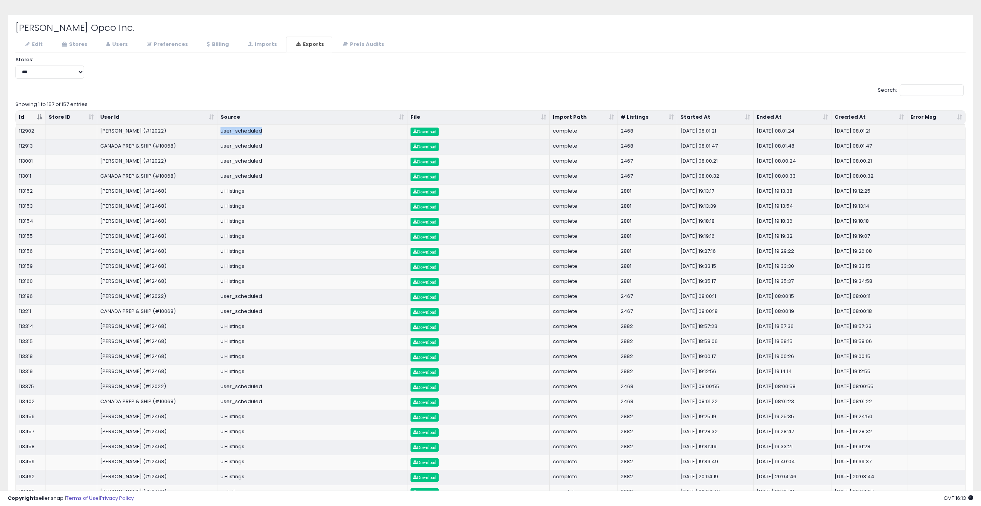
drag, startPoint x: 218, startPoint y: 129, endPoint x: 271, endPoint y: 132, distance: 52.9
click at [271, 132] on td "user_scheduled" at bounding box center [312, 131] width 190 height 15
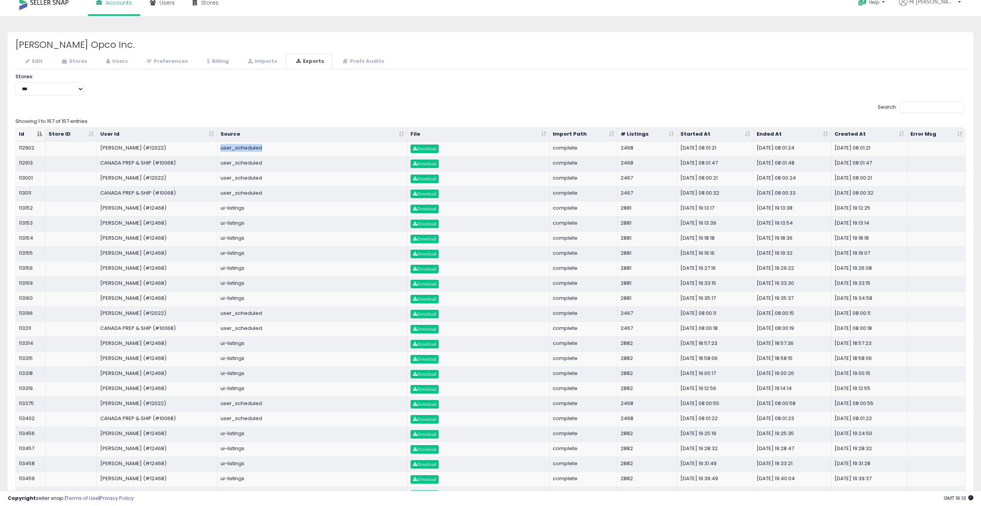
scroll to position [0, 0]
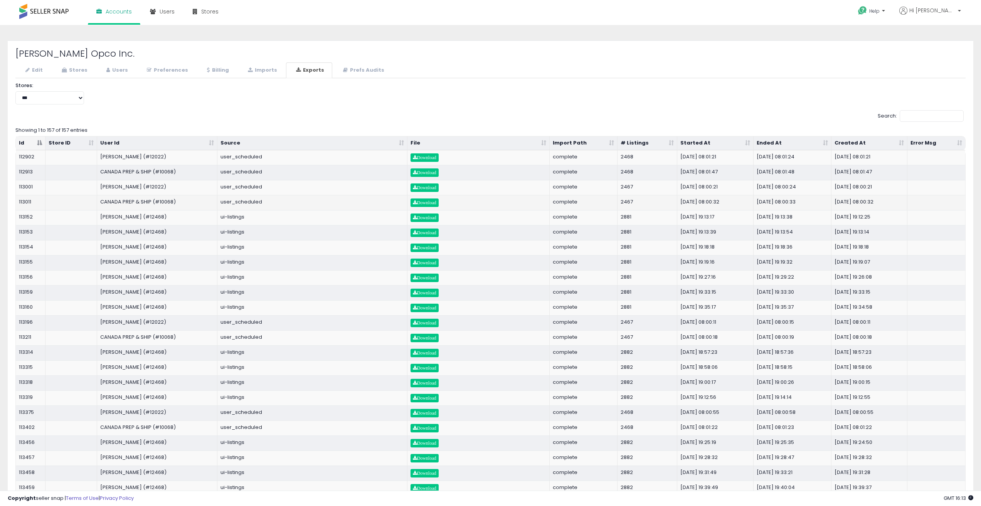
click at [274, 209] on td "user_scheduled" at bounding box center [312, 202] width 190 height 15
drag, startPoint x: 100, startPoint y: 156, endPoint x: 138, endPoint y: 158, distance: 38.6
click at [138, 158] on td "[PERSON_NAME] (#12022)" at bounding box center [157, 157] width 121 height 15
click at [84, 96] on select "**********" at bounding box center [49, 97] width 69 height 13
click at [186, 116] on div "Search:" at bounding box center [490, 116] width 950 height 13
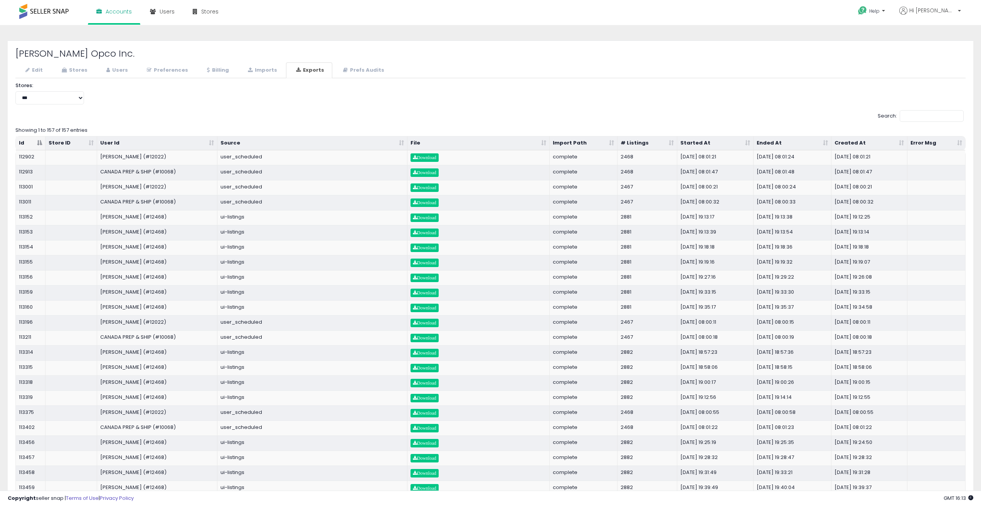
click at [262, 109] on div "**********" at bounding box center [490, 96] width 961 height 28
drag, startPoint x: 217, startPoint y: 158, endPoint x: 269, endPoint y: 159, distance: 51.3
click at [269, 159] on td "user_scheduled" at bounding box center [312, 157] width 190 height 15
click at [383, 99] on div "**********" at bounding box center [490, 96] width 961 height 28
drag, startPoint x: 100, startPoint y: 155, endPoint x: 138, endPoint y: 162, distance: 38.0
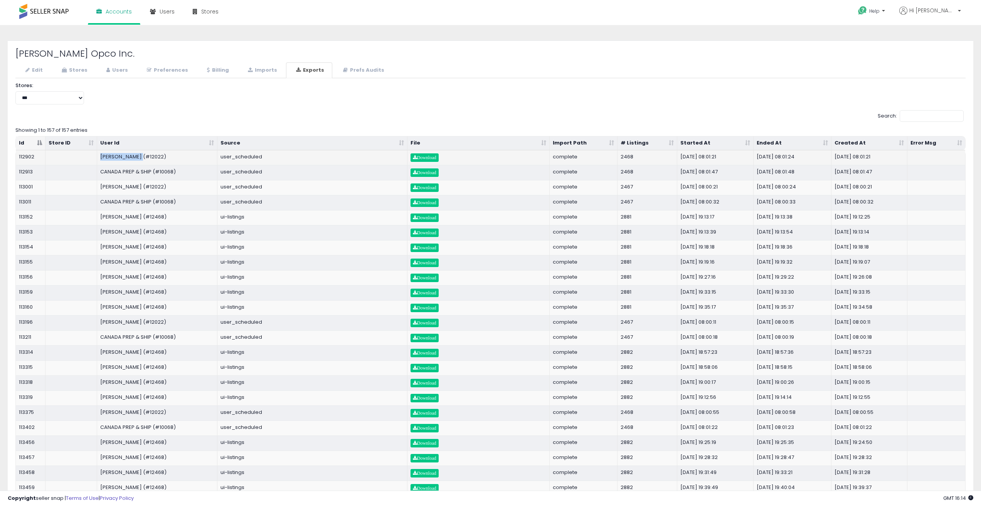
click at [138, 162] on td "[PERSON_NAME] (#12022)" at bounding box center [157, 157] width 121 height 15
copy td "[PERSON_NAME]"
click at [927, 117] on input "Search:" at bounding box center [931, 116] width 64 height 12
paste input "**********"
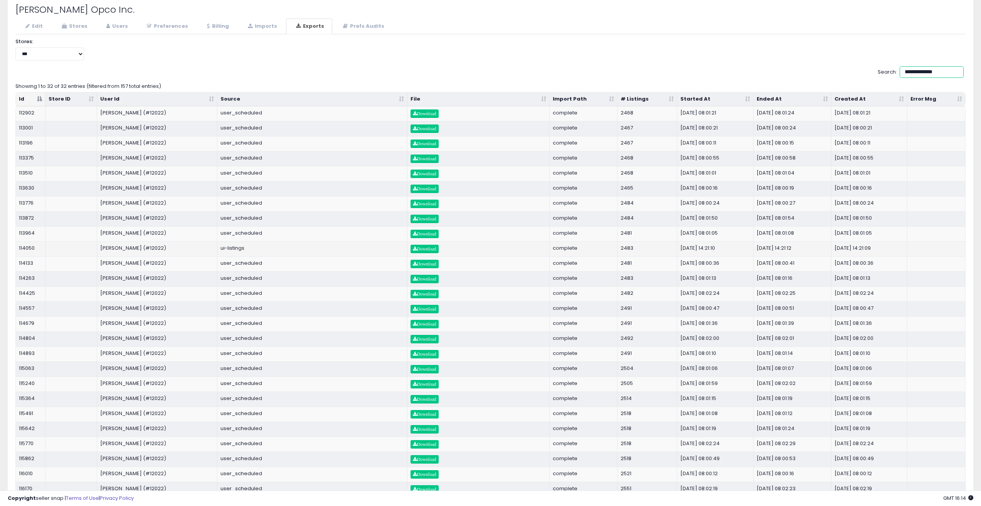
scroll to position [77, 0]
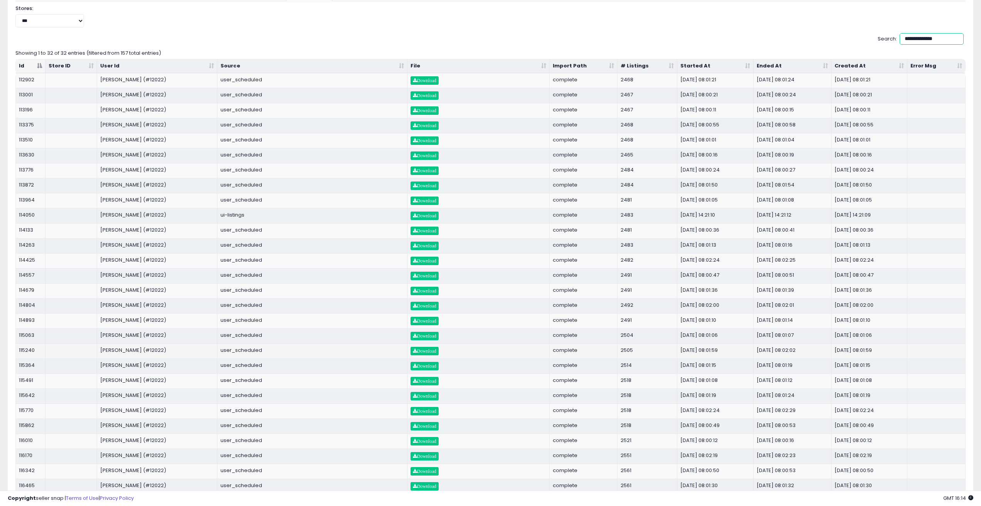
type input "**********"
drag, startPoint x: 685, startPoint y: 351, endPoint x: 738, endPoint y: 351, distance: 52.8
click at [738, 351] on td "[DATE] 08:01:59" at bounding box center [715, 350] width 76 height 15
drag, startPoint x: 682, startPoint y: 336, endPoint x: 742, endPoint y: 336, distance: 59.7
click at [742, 336] on td "[DATE] 08:01:06" at bounding box center [715, 335] width 76 height 15
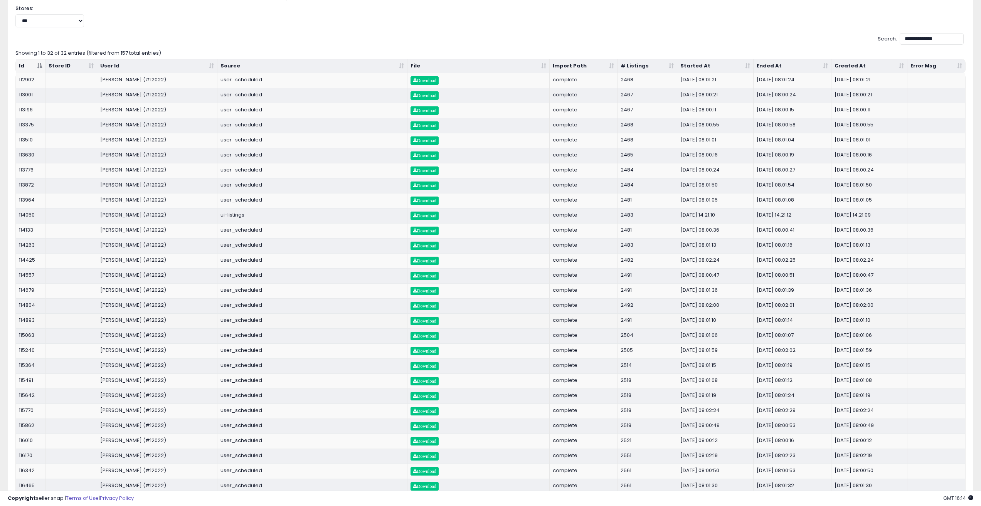
drag, startPoint x: 681, startPoint y: 324, endPoint x: 731, endPoint y: 321, distance: 49.8
click at [731, 321] on td "[DATE] 08:01:10" at bounding box center [715, 320] width 76 height 15
drag, startPoint x: 678, startPoint y: 309, endPoint x: 735, endPoint y: 304, distance: 57.6
click at [735, 304] on td "[DATE] 08:02:00" at bounding box center [715, 305] width 76 height 15
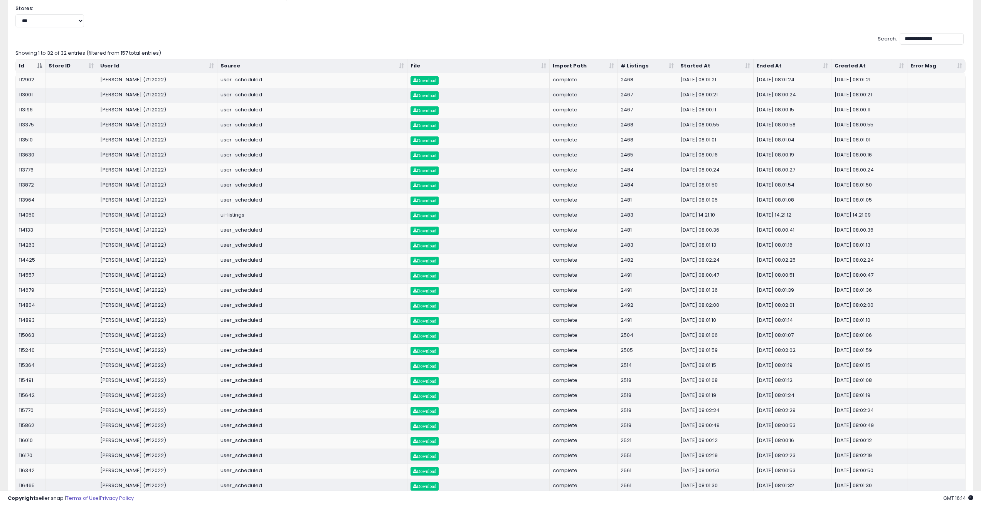
click at [709, 63] on th "Started At" at bounding box center [715, 66] width 76 height 14
click at [423, 79] on span "Download" at bounding box center [425, 80] width 24 height 5
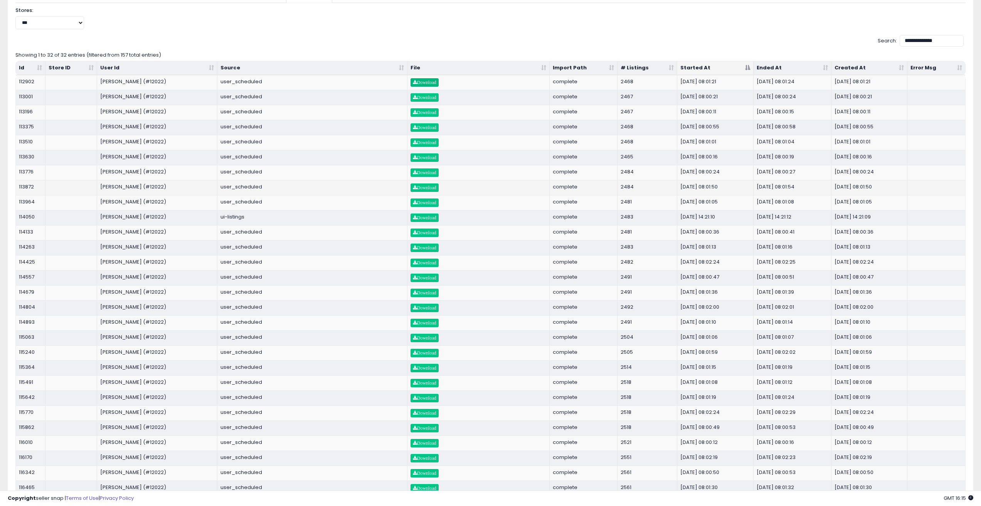
scroll to position [26, 0]
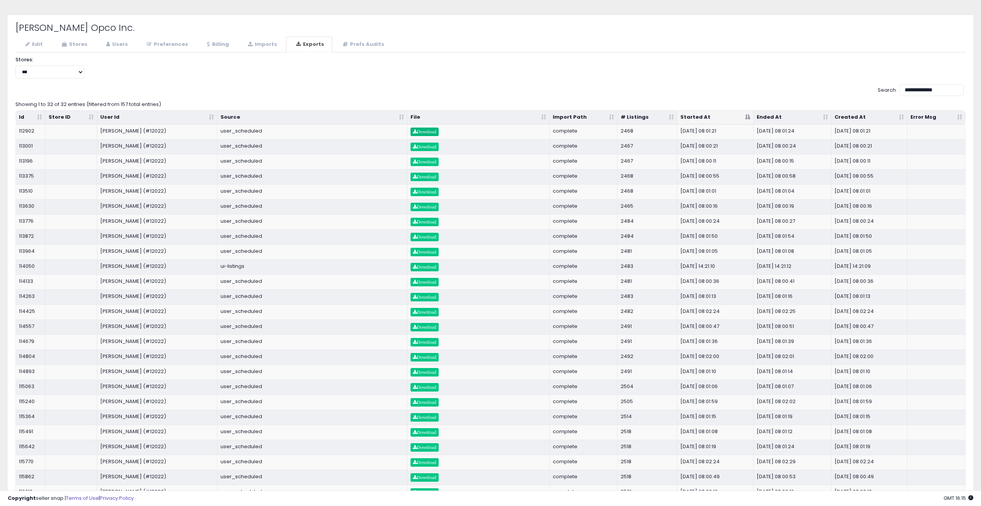
click at [707, 115] on th "Started At" at bounding box center [715, 118] width 76 height 14
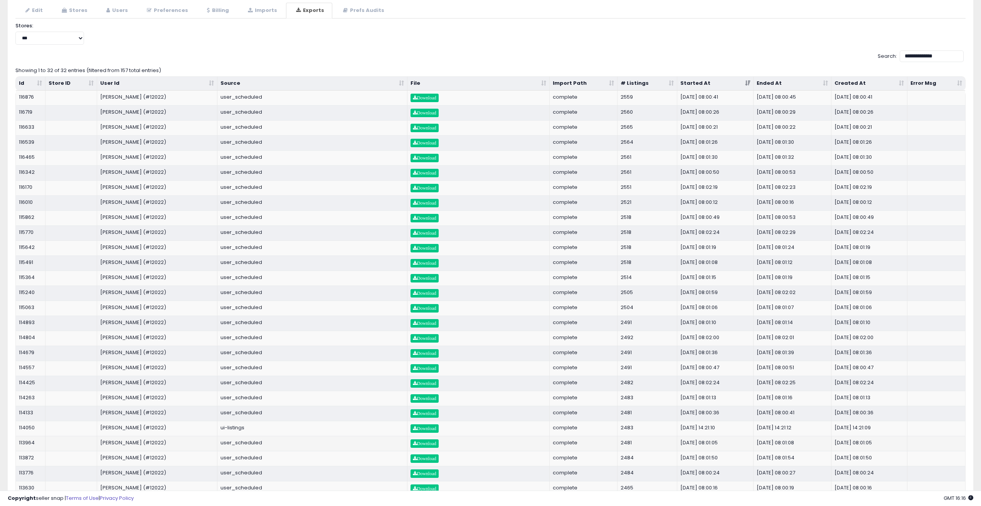
scroll to position [39, 0]
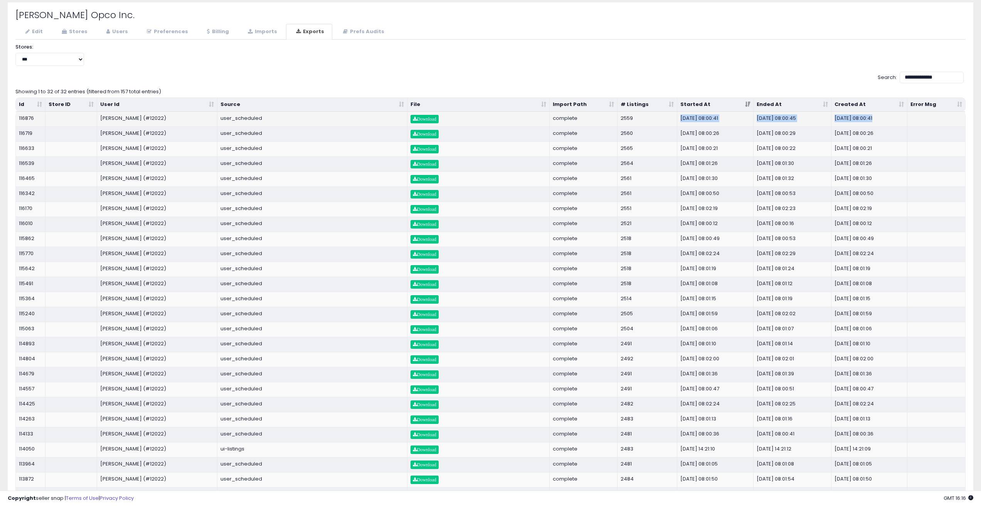
drag, startPoint x: 681, startPoint y: 118, endPoint x: 913, endPoint y: 122, distance: 232.4
click at [913, 122] on tr "116876 [PERSON_NAME] (#12022) user_scheduled Download complete 2559 [DATE] 08:0…" at bounding box center [490, 119] width 949 height 15
click at [508, 147] on td "Download" at bounding box center [478, 148] width 142 height 15
drag, startPoint x: 219, startPoint y: 117, endPoint x: 271, endPoint y: 118, distance: 51.3
click at [271, 118] on td "user_scheduled" at bounding box center [312, 119] width 190 height 15
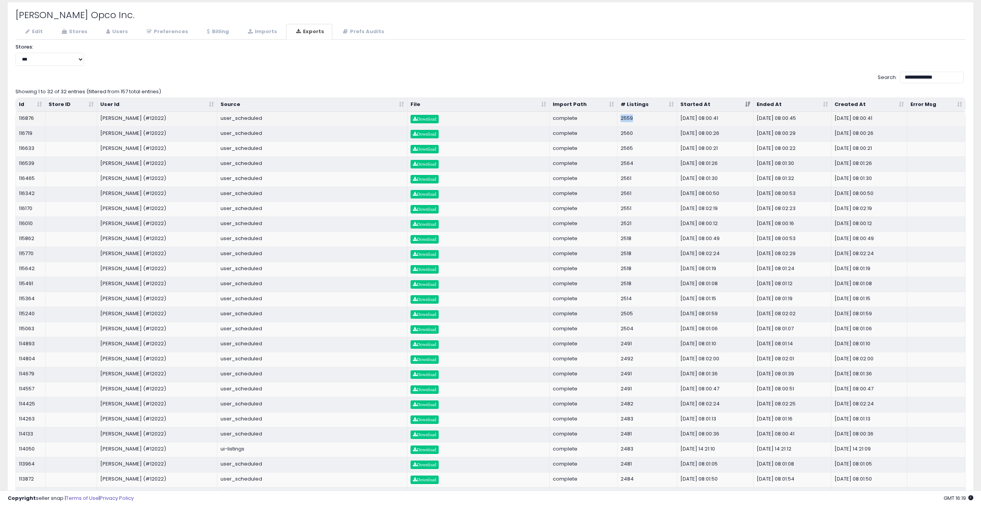
drag, startPoint x: 631, startPoint y: 120, endPoint x: 652, endPoint y: 121, distance: 21.2
click at [652, 121] on tr "116876 [PERSON_NAME] (#12022) user_scheduled Download complete 2559 [DATE] 08:0…" at bounding box center [490, 119] width 949 height 15
click at [330, 123] on td "user_scheduled" at bounding box center [312, 119] width 190 height 15
drag, startPoint x: 548, startPoint y: 119, endPoint x: 674, endPoint y: 118, distance: 126.4
click at [674, 118] on tr "116876 [PERSON_NAME] (#12022) user_scheduled Download complete 2559 [DATE] 08:0…" at bounding box center [490, 119] width 949 height 15
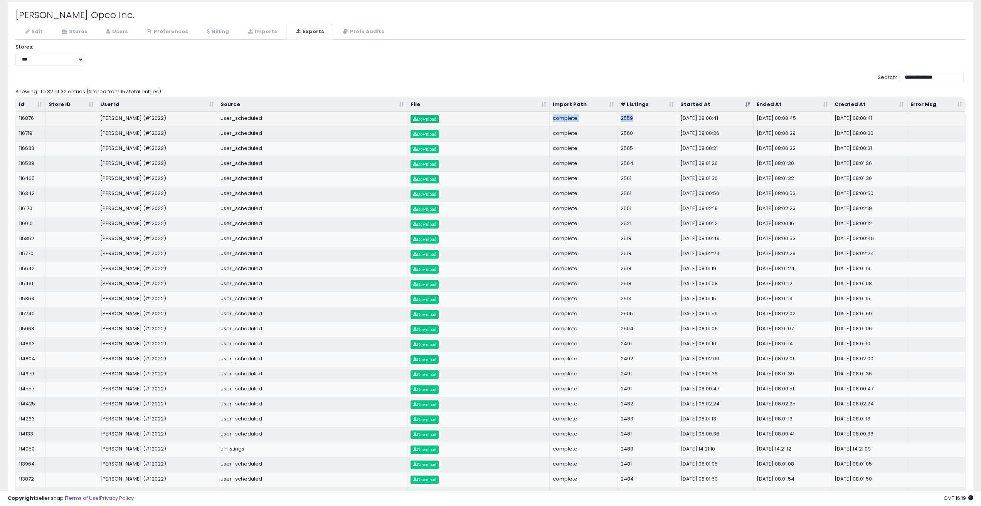
click at [430, 121] on span "Download" at bounding box center [425, 119] width 24 height 5
click at [738, 52] on div "**********" at bounding box center [490, 58] width 961 height 28
click at [763, 54] on div "**********" at bounding box center [490, 58] width 961 height 28
click at [601, 72] on div "**********" at bounding box center [490, 78] width 950 height 13
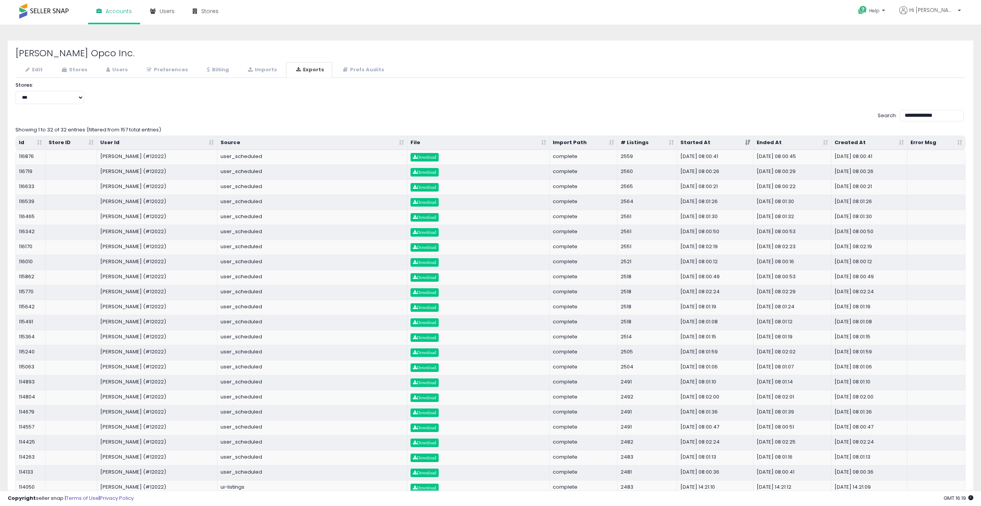
scroll to position [0, 0]
click at [711, 147] on th "Started At" at bounding box center [715, 143] width 76 height 14
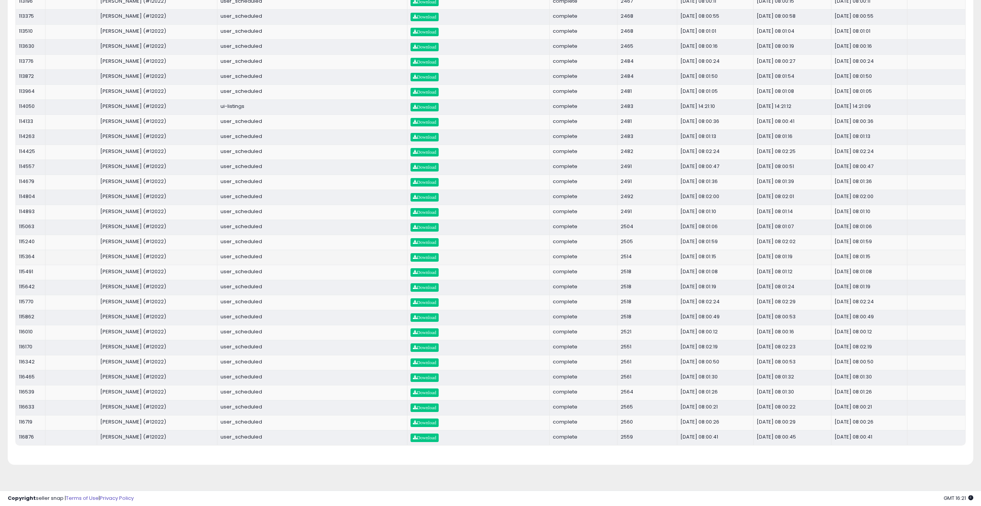
scroll to position [13, 0]
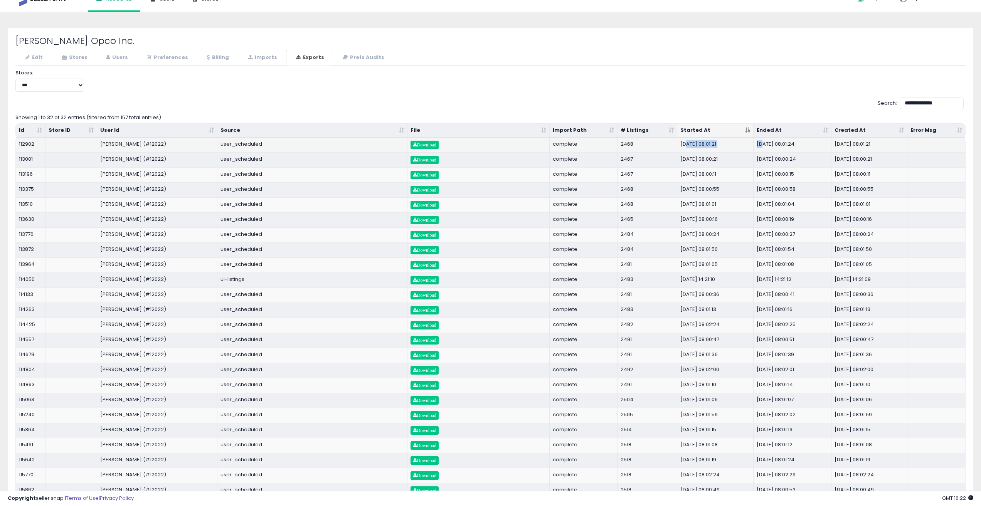
drag, startPoint x: 687, startPoint y: 142, endPoint x: 761, endPoint y: 142, distance: 74.0
click at [761, 142] on tr "112902 [PERSON_NAME] (#12022) user_scheduled Download complete 2468 [DATE] 08:0…" at bounding box center [490, 145] width 949 height 15
click at [693, 156] on td "[DATE] 08:00:21" at bounding box center [715, 159] width 76 height 15
drag, startPoint x: 681, startPoint y: 143, endPoint x: 727, endPoint y: 145, distance: 46.3
click at [727, 145] on td "[DATE] 08:01:21" at bounding box center [715, 145] width 76 height 15
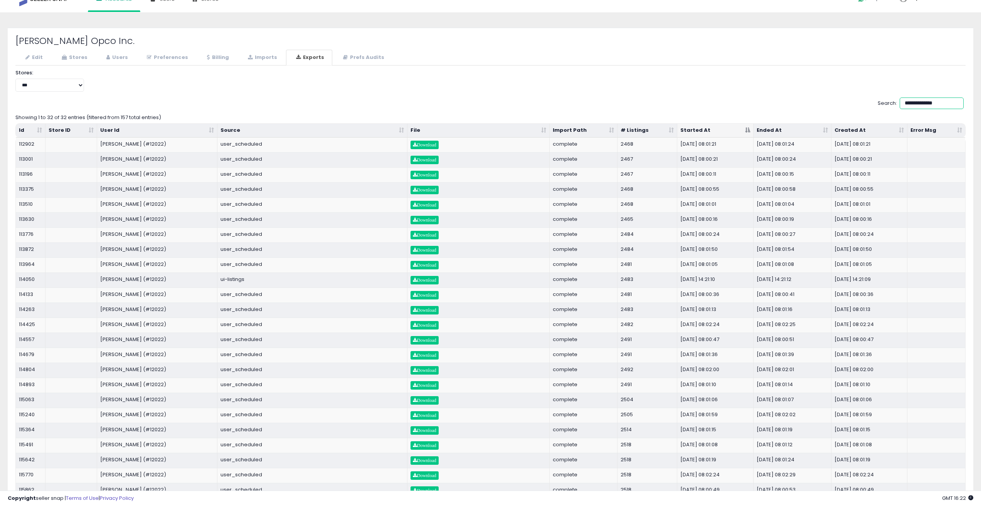
click at [936, 104] on input "**********" at bounding box center [931, 103] width 64 height 12
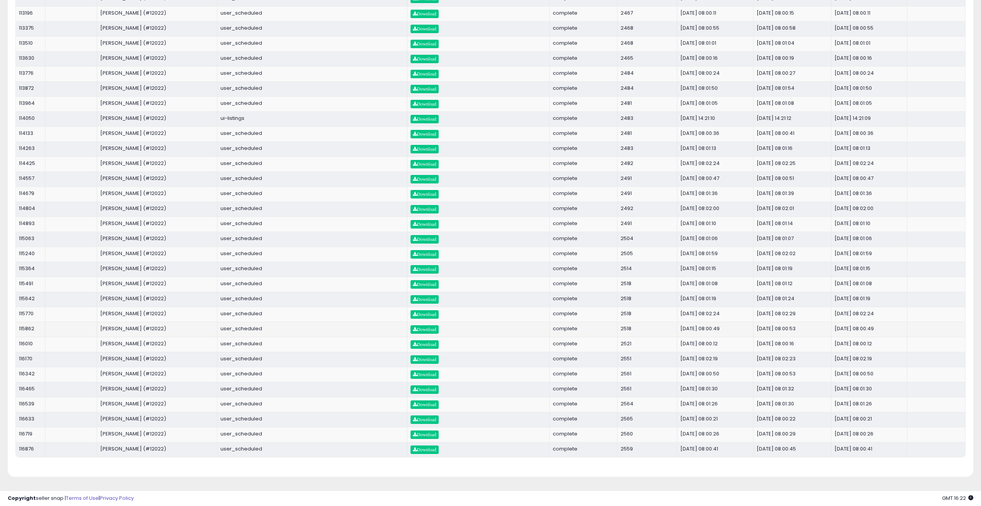
scroll to position [193, 0]
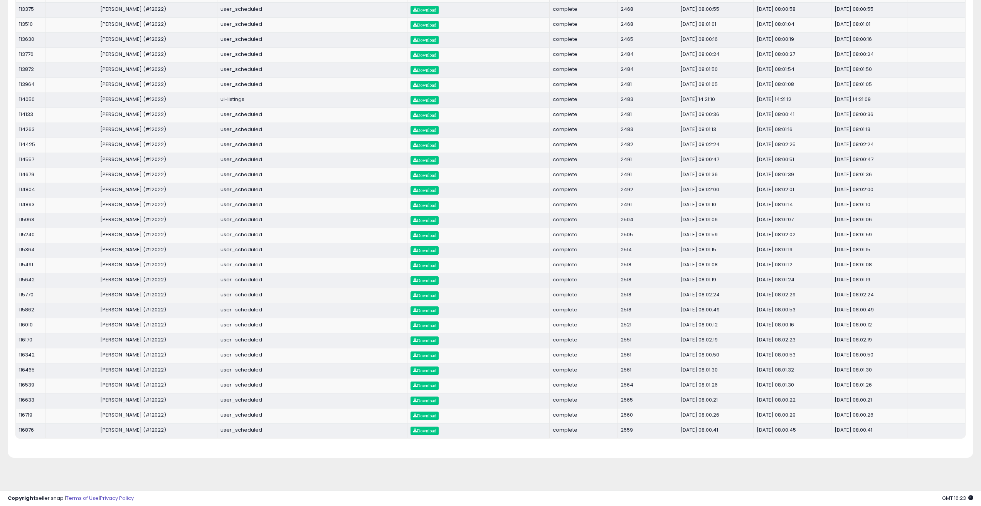
drag, startPoint x: 679, startPoint y: 297, endPoint x: 896, endPoint y: 294, distance: 217.4
click at [896, 294] on tr "115770 [PERSON_NAME] (#12022) user_scheduled Download complete 2518 [DATE] 08:0…" at bounding box center [490, 295] width 949 height 15
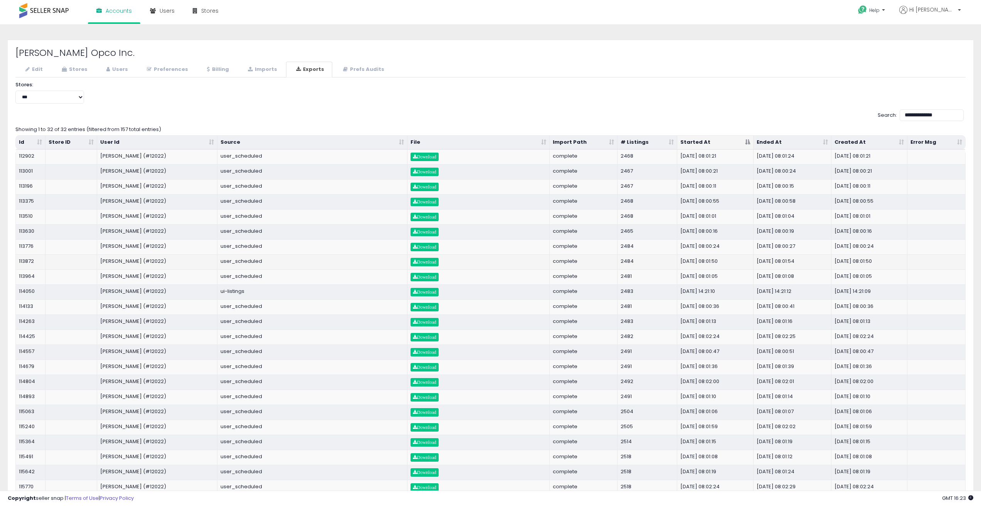
scroll to position [0, 0]
click at [429, 157] on span "Download" at bounding box center [425, 157] width 24 height 5
click at [424, 171] on span "Download" at bounding box center [425, 172] width 24 height 5
click at [427, 187] on span "Download" at bounding box center [425, 187] width 24 height 5
click at [426, 202] on span "Download" at bounding box center [425, 202] width 24 height 5
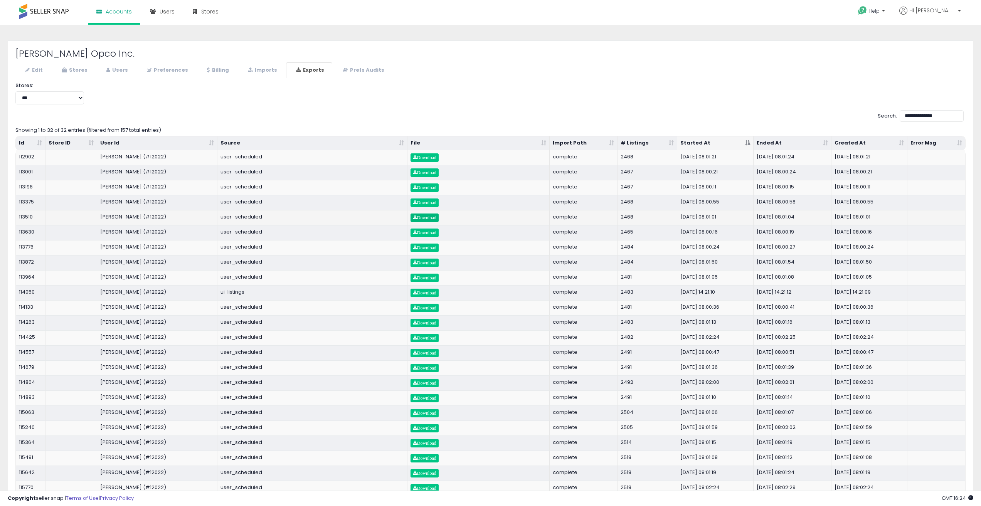
click at [425, 217] on span "Download" at bounding box center [425, 217] width 24 height 5
click at [425, 233] on span "Download" at bounding box center [425, 232] width 24 height 5
click at [422, 246] on span "Download" at bounding box center [425, 247] width 24 height 5
click at [424, 262] on span "Download" at bounding box center [425, 262] width 24 height 5
click at [423, 279] on span "Download" at bounding box center [425, 278] width 24 height 5
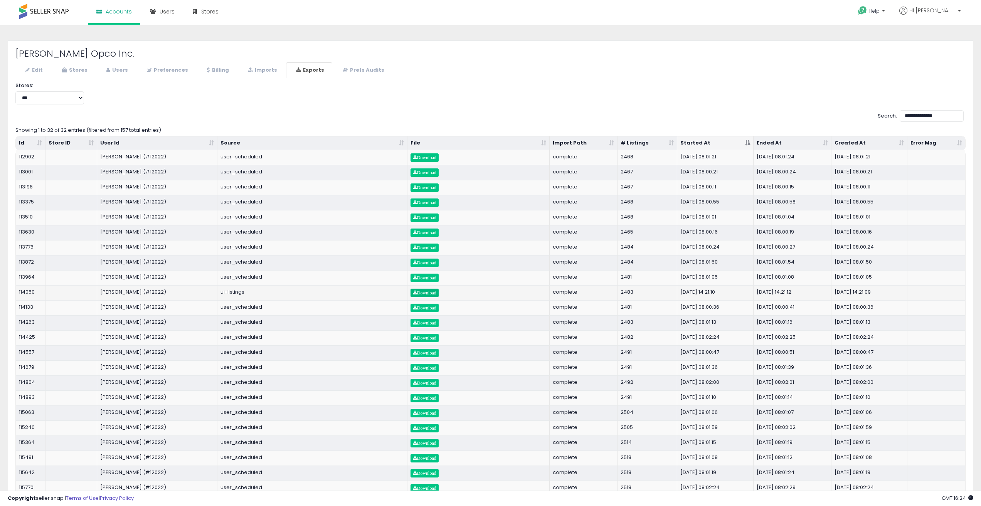
click at [427, 292] on span "Download" at bounding box center [425, 293] width 24 height 5
click at [424, 308] on span "Download" at bounding box center [425, 308] width 24 height 5
click at [418, 291] on span "Download" at bounding box center [425, 293] width 24 height 5
drag, startPoint x: 221, startPoint y: 292, endPoint x: 325, endPoint y: 294, distance: 104.1
click at [325, 294] on td "ui-listings" at bounding box center [312, 292] width 190 height 15
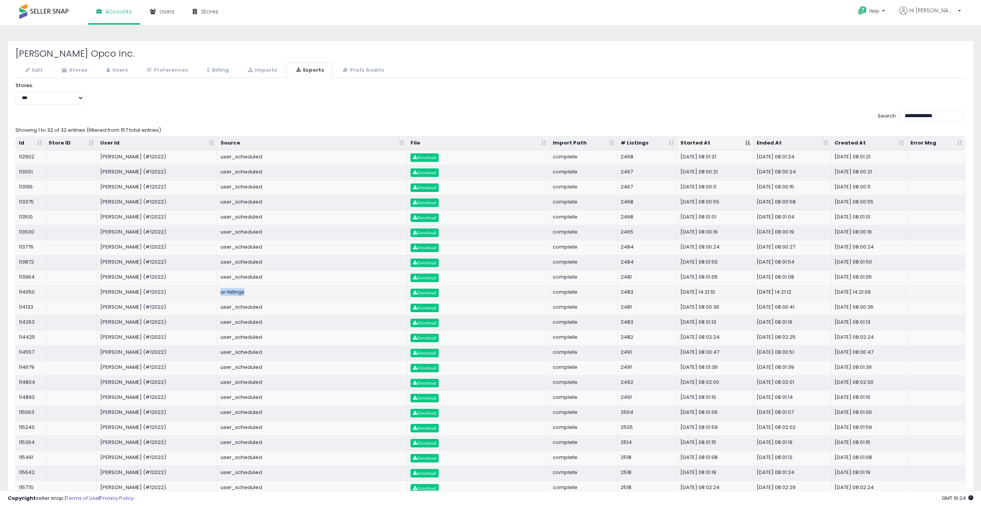
drag, startPoint x: 546, startPoint y: 290, endPoint x: 886, endPoint y: 289, distance: 340.7
click at [886, 289] on tr "114050 [PERSON_NAME] (#12022) ui-listings Download complete 2483 [DATE] 14:21:1…" at bounding box center [490, 292] width 949 height 15
drag, startPoint x: 219, startPoint y: 291, endPoint x: 887, endPoint y: 290, distance: 668.2
click at [887, 290] on tr "114050 [PERSON_NAME] (#12022) ui-listings Download complete 2483 [DATE] 14:21:1…" at bounding box center [490, 292] width 949 height 15
click at [275, 309] on td "user_scheduled" at bounding box center [312, 307] width 190 height 15
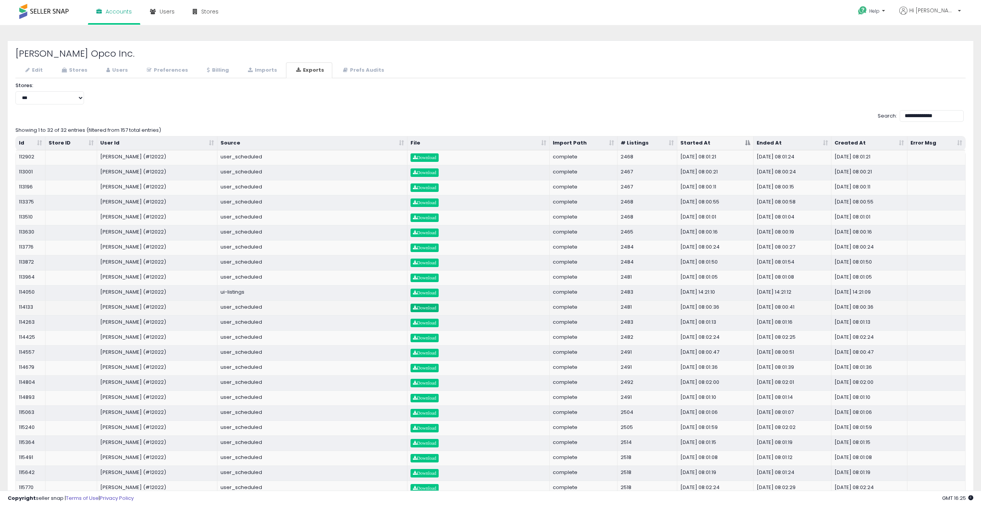
click at [417, 307] on span "Download" at bounding box center [425, 308] width 24 height 5
click at [418, 319] on link "Download" at bounding box center [424, 323] width 28 height 8
click at [422, 339] on span "Download" at bounding box center [425, 338] width 24 height 5
click at [425, 353] on span "Download" at bounding box center [425, 353] width 24 height 5
click at [425, 369] on span "Download" at bounding box center [425, 368] width 24 height 5
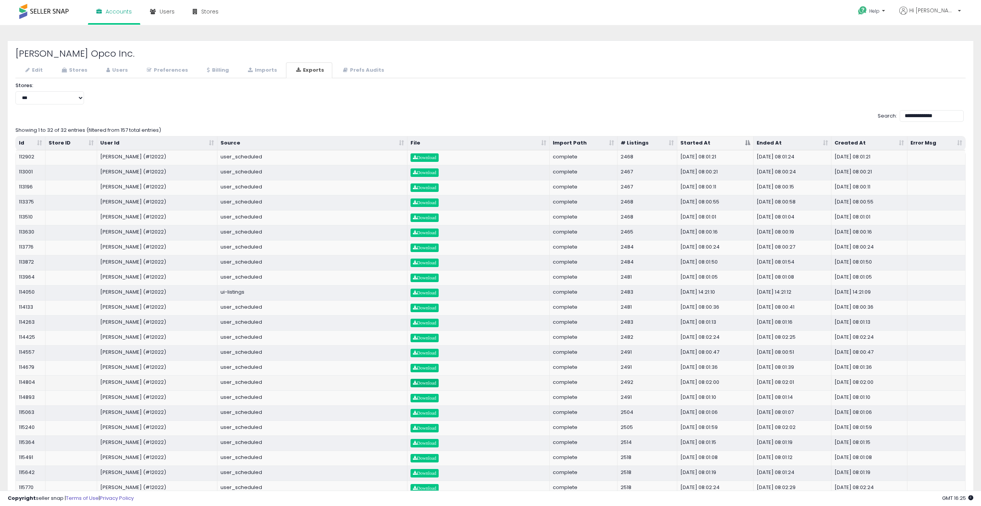
click at [424, 385] on span "Download" at bounding box center [425, 383] width 24 height 5
click at [425, 398] on span "Download" at bounding box center [425, 398] width 24 height 5
click at [422, 413] on span "Download" at bounding box center [425, 413] width 24 height 5
click at [424, 429] on span "Download" at bounding box center [425, 428] width 24 height 5
click at [432, 445] on span "Download" at bounding box center [425, 443] width 24 height 5
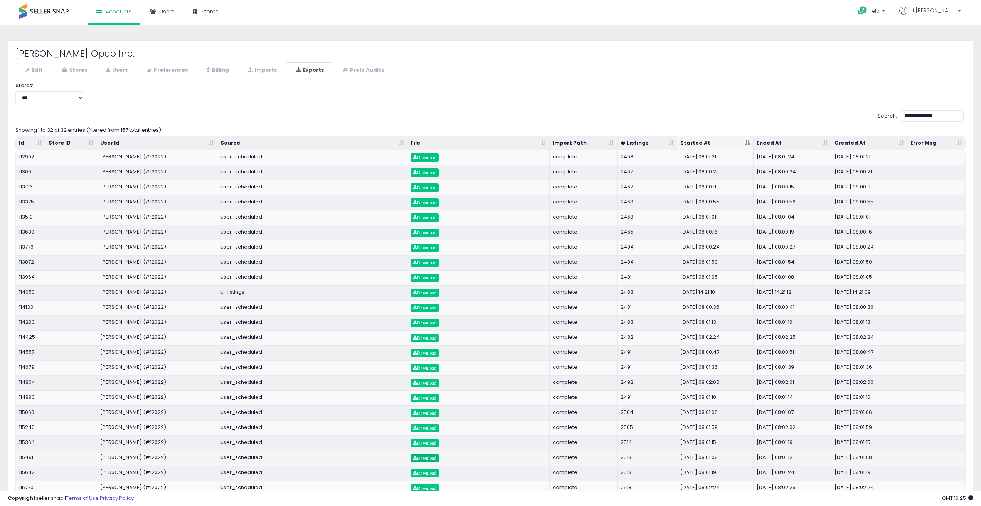
click at [428, 460] on link "Download" at bounding box center [424, 458] width 28 height 8
drag, startPoint x: 243, startPoint y: 455, endPoint x: 222, endPoint y: 455, distance: 20.4
click at [222, 455] on td "user_scheduled" at bounding box center [312, 457] width 190 height 15
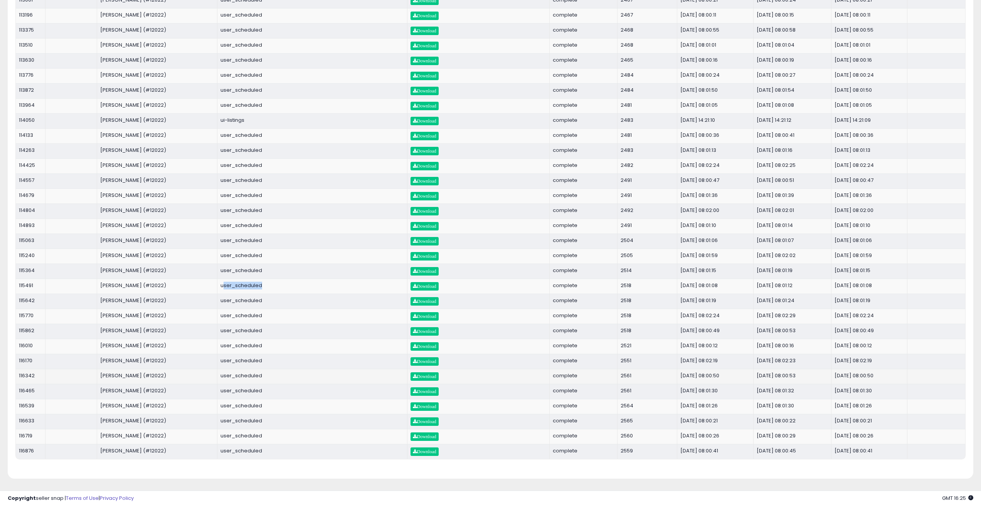
scroll to position [180, 0]
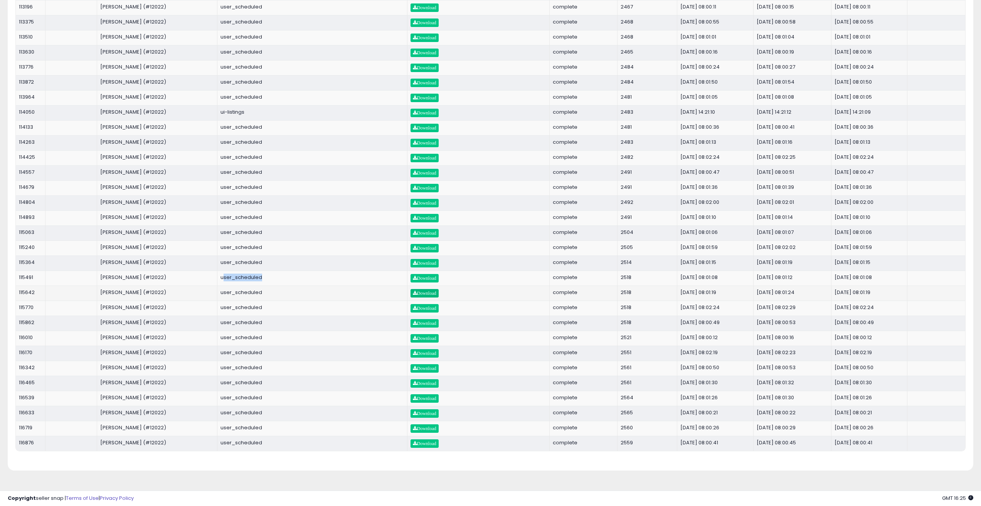
click at [425, 292] on span "Download" at bounding box center [425, 293] width 24 height 5
click at [429, 308] on span "Download" at bounding box center [425, 308] width 24 height 5
drag, startPoint x: 518, startPoint y: 306, endPoint x: 911, endPoint y: 303, distance: 393.1
click at [911, 303] on tr "115770 [PERSON_NAME] (#12022) user_scheduled Download complete 2518 [DATE] 08:0…" at bounding box center [490, 308] width 949 height 15
click at [433, 324] on span "Download" at bounding box center [425, 323] width 24 height 5
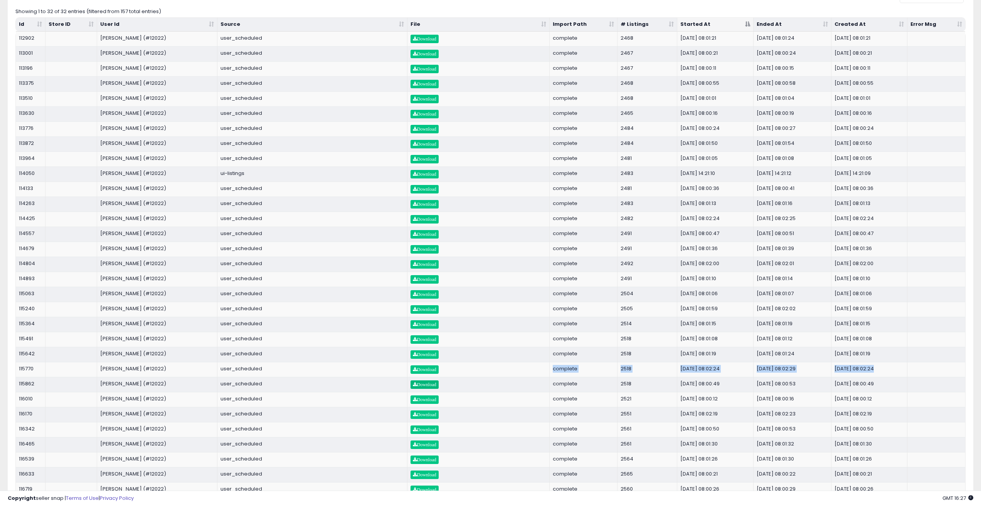
scroll to position [0, 0]
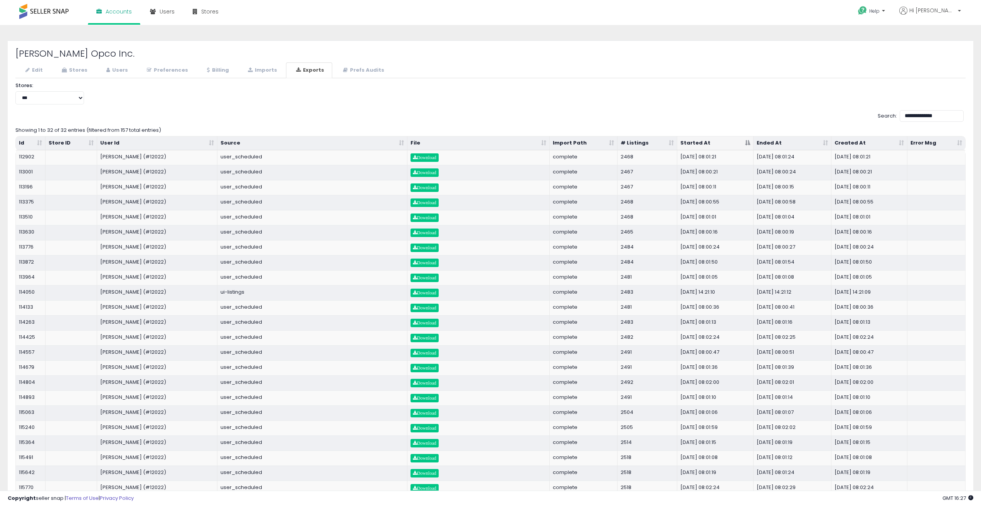
click at [694, 70] on ul "Edit Stores Users Preferences Billing" at bounding box center [490, 70] width 950 height 16
